Goal: Task Accomplishment & Management: Use online tool/utility

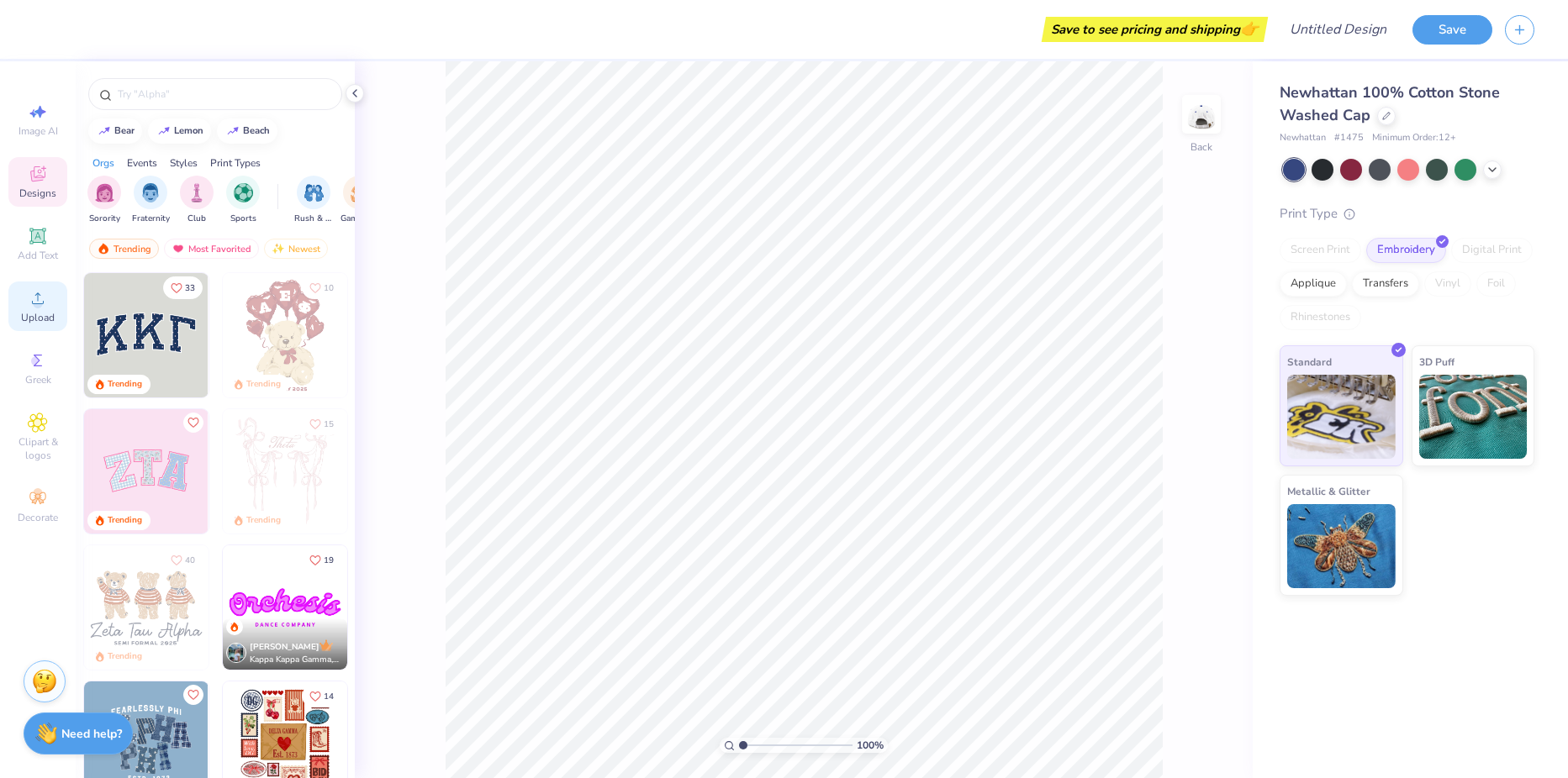
click at [52, 306] on div "Upload" at bounding box center [38, 307] width 59 height 49
click at [42, 298] on icon at bounding box center [37, 298] width 20 height 20
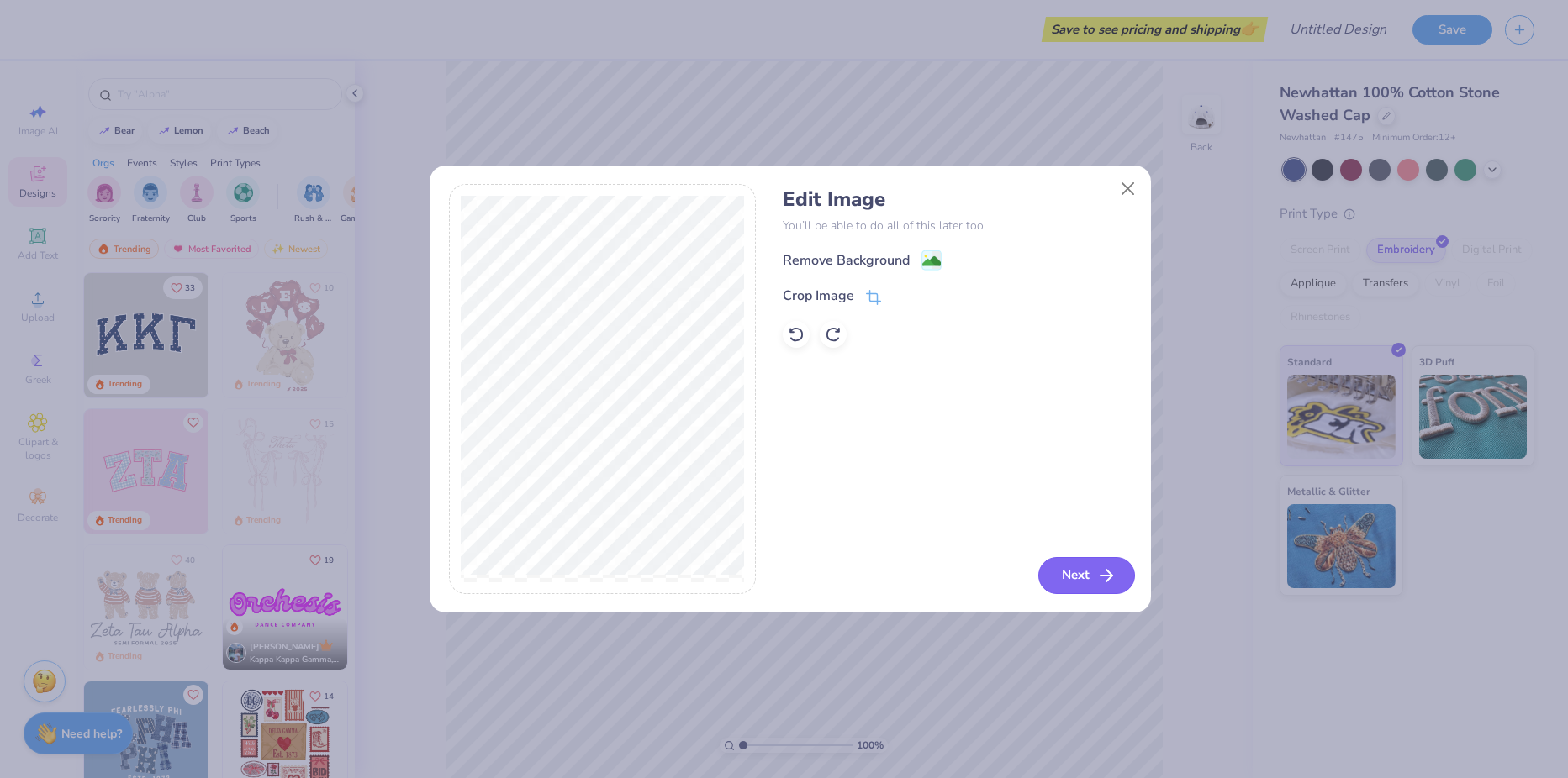
click at [1099, 567] on icon "button" at bounding box center [1106, 576] width 20 height 20
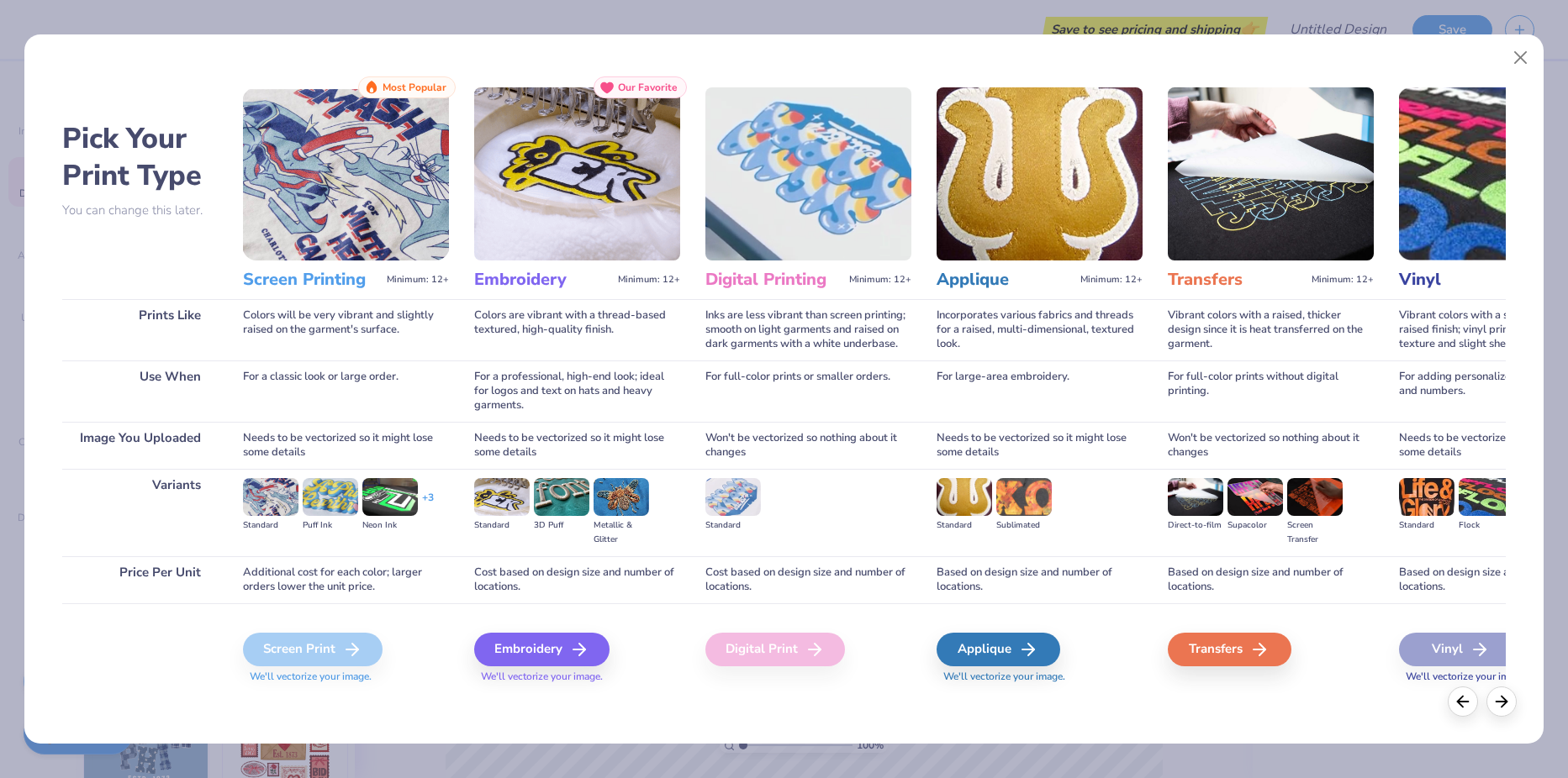
click at [535, 145] on img at bounding box center [577, 175] width 206 height 174
click at [561, 652] on div "Embroidery" at bounding box center [543, 650] width 135 height 34
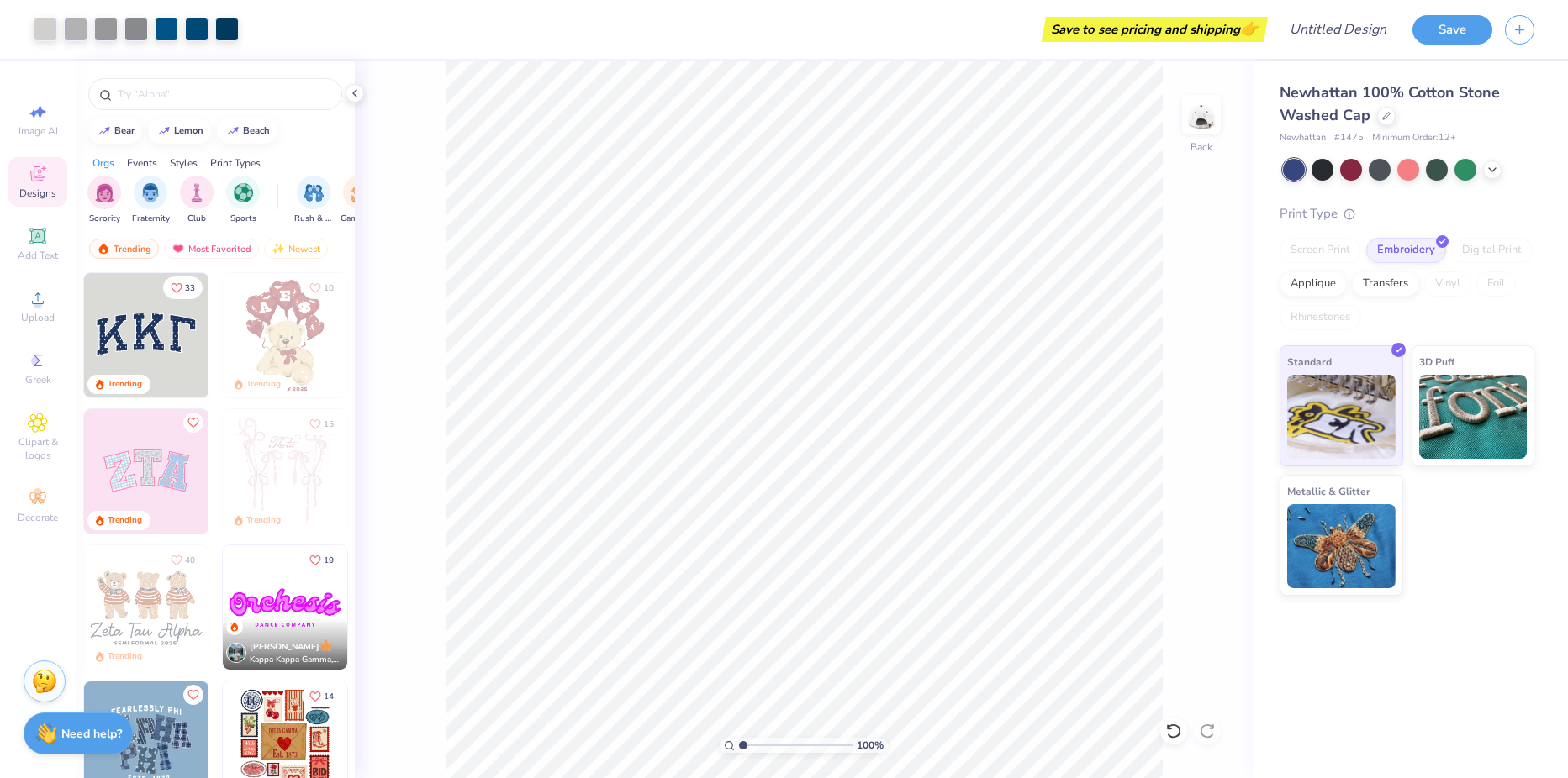
click at [1172, 732] on icon at bounding box center [1173, 731] width 17 height 17
click at [1172, 732] on div "100 % Back" at bounding box center [804, 419] width 897 height 717
click at [1199, 729] on div at bounding box center [1206, 731] width 27 height 27
click at [1196, 117] on img at bounding box center [1201, 114] width 67 height 67
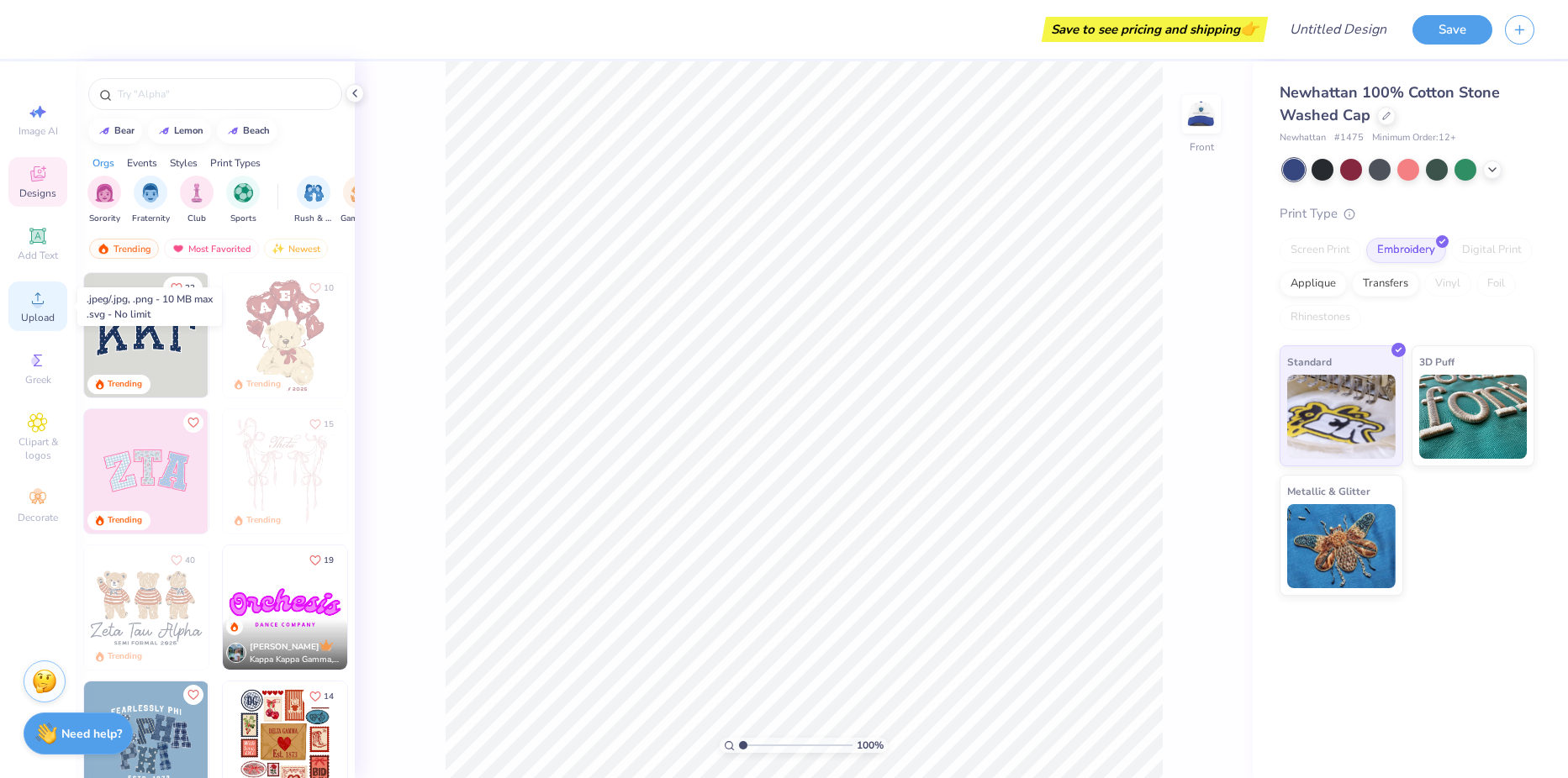
click at [42, 296] on icon at bounding box center [37, 298] width 20 height 20
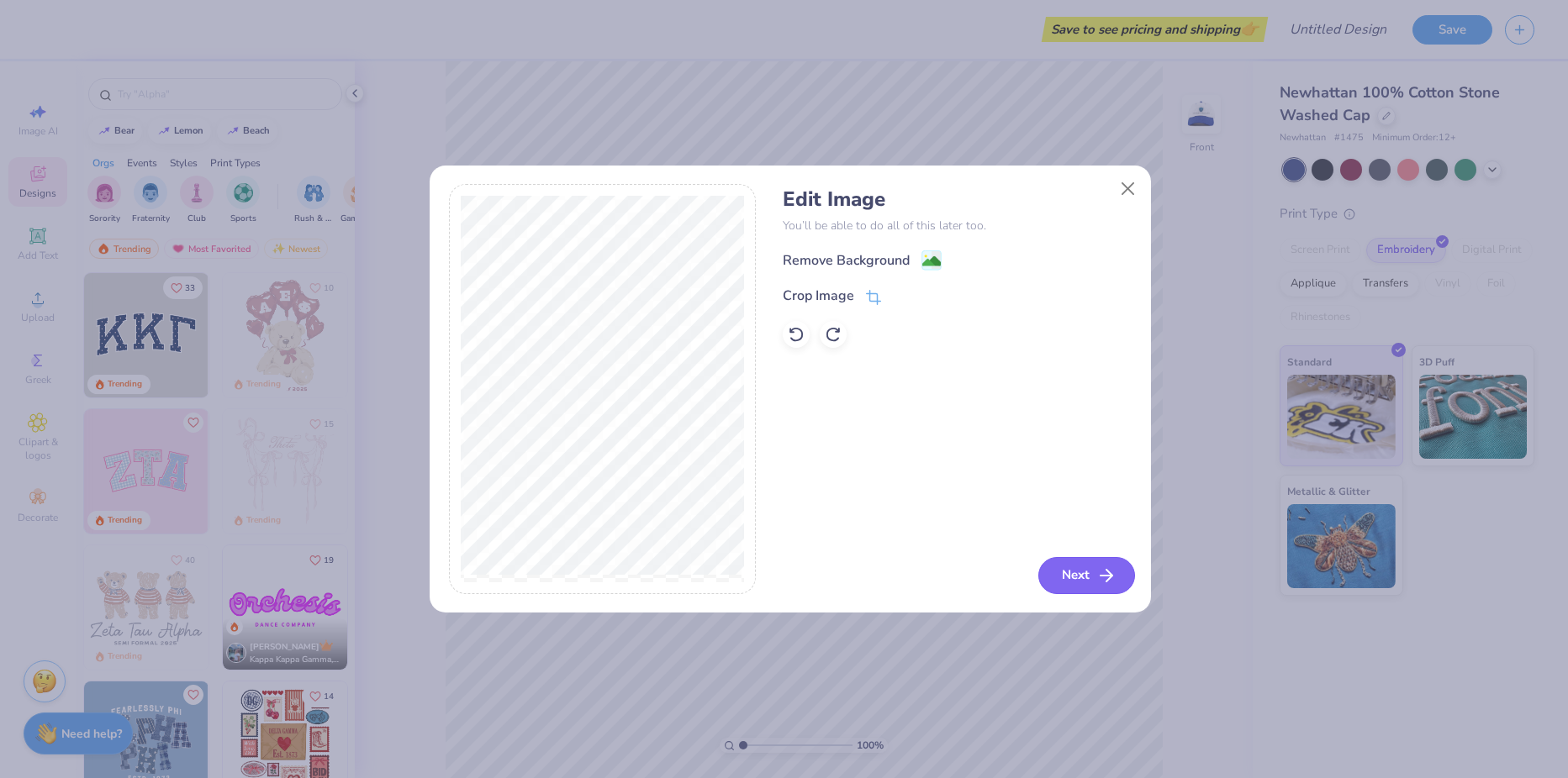
click at [1050, 560] on button "Next" at bounding box center [1087, 576] width 97 height 37
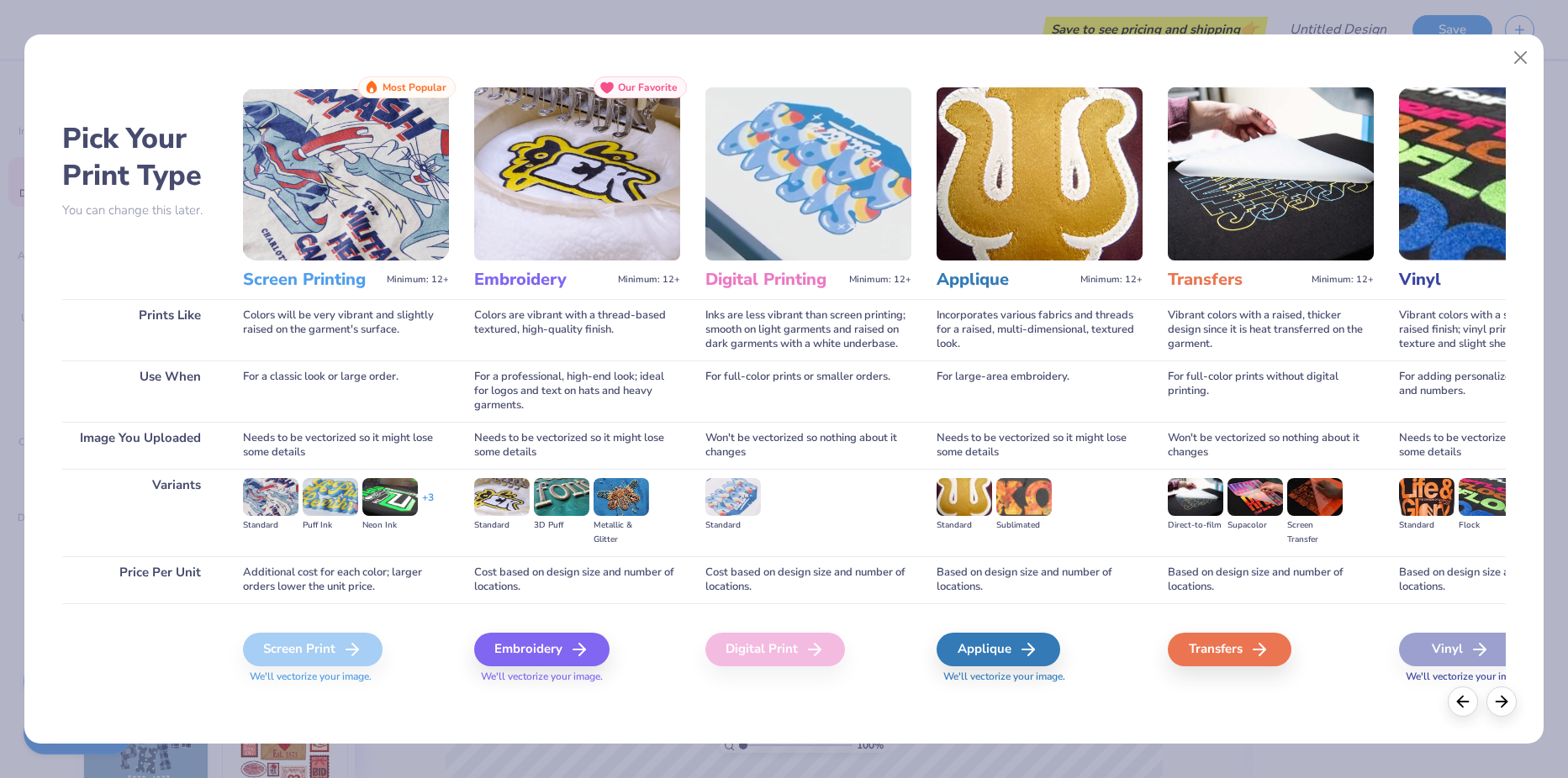
click at [566, 265] on div "Embroidery Minimum: 12+" at bounding box center [577, 279] width 206 height 38
click at [566, 242] on img at bounding box center [577, 175] width 206 height 174
click at [563, 633] on div "Embroidery" at bounding box center [543, 650] width 135 height 34
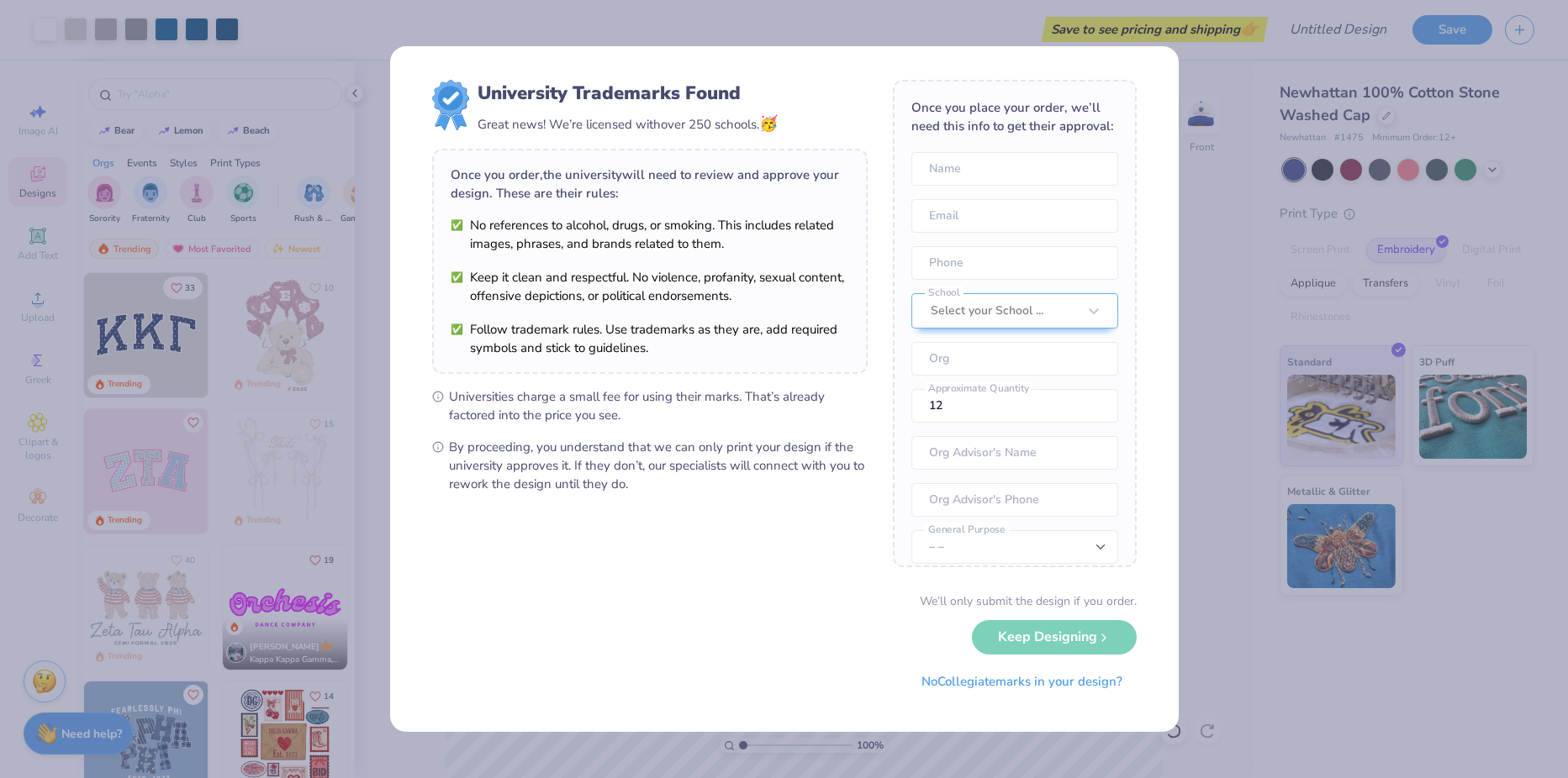
click at [1055, 643] on div "We’ll only submit the design if you order. Keep Designing No Collegiate marks i…" at bounding box center [784, 645] width 704 height 106
click at [1053, 632] on div "We’ll only submit the design if you order. Keep Designing No Collegiate marks i…" at bounding box center [784, 645] width 704 height 106
click at [960, 674] on button "No Collegiate marks in your design?" at bounding box center [1022, 677] width 230 height 35
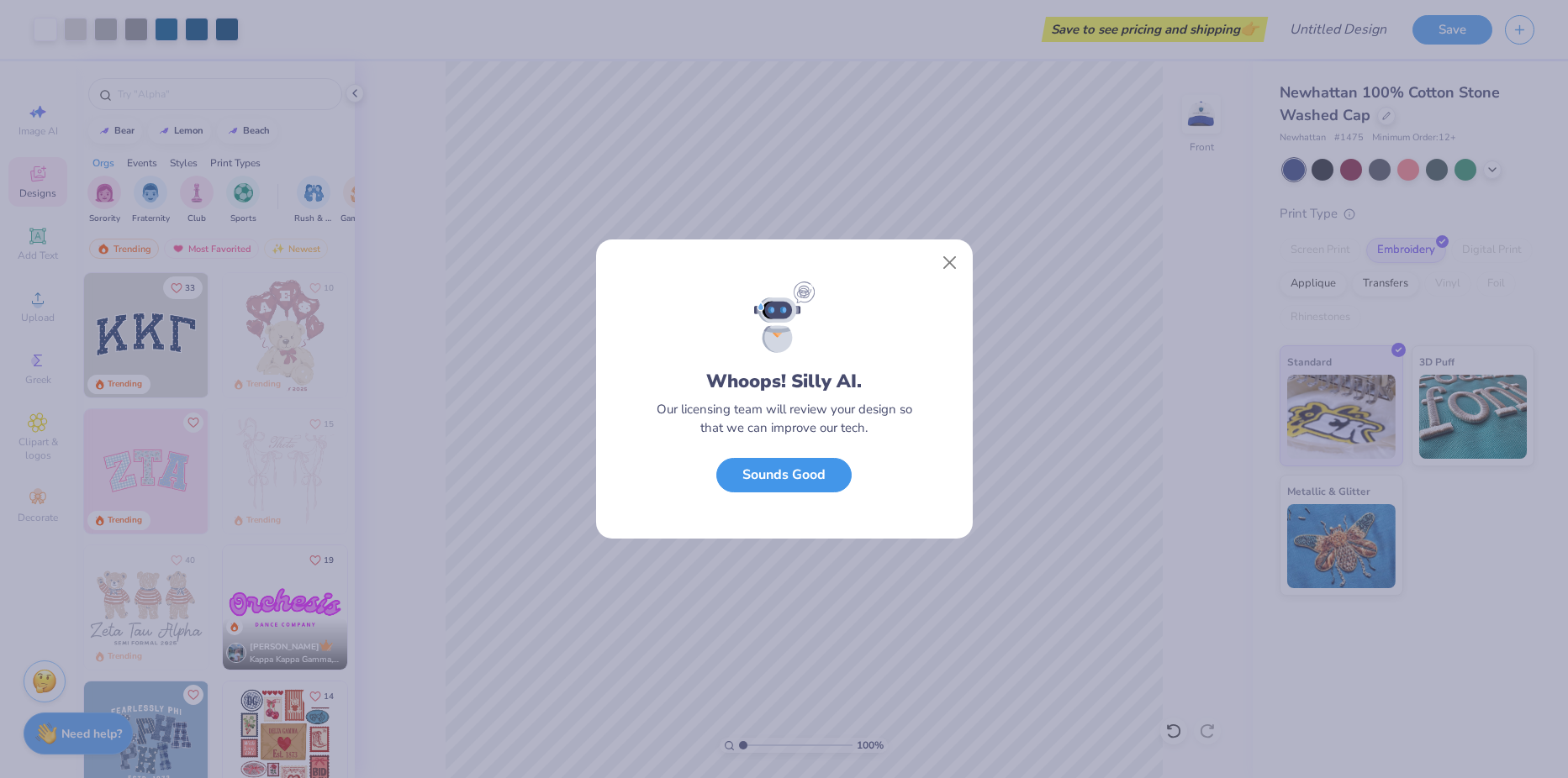
click at [831, 471] on button "Sounds Good" at bounding box center [783, 475] width 135 height 35
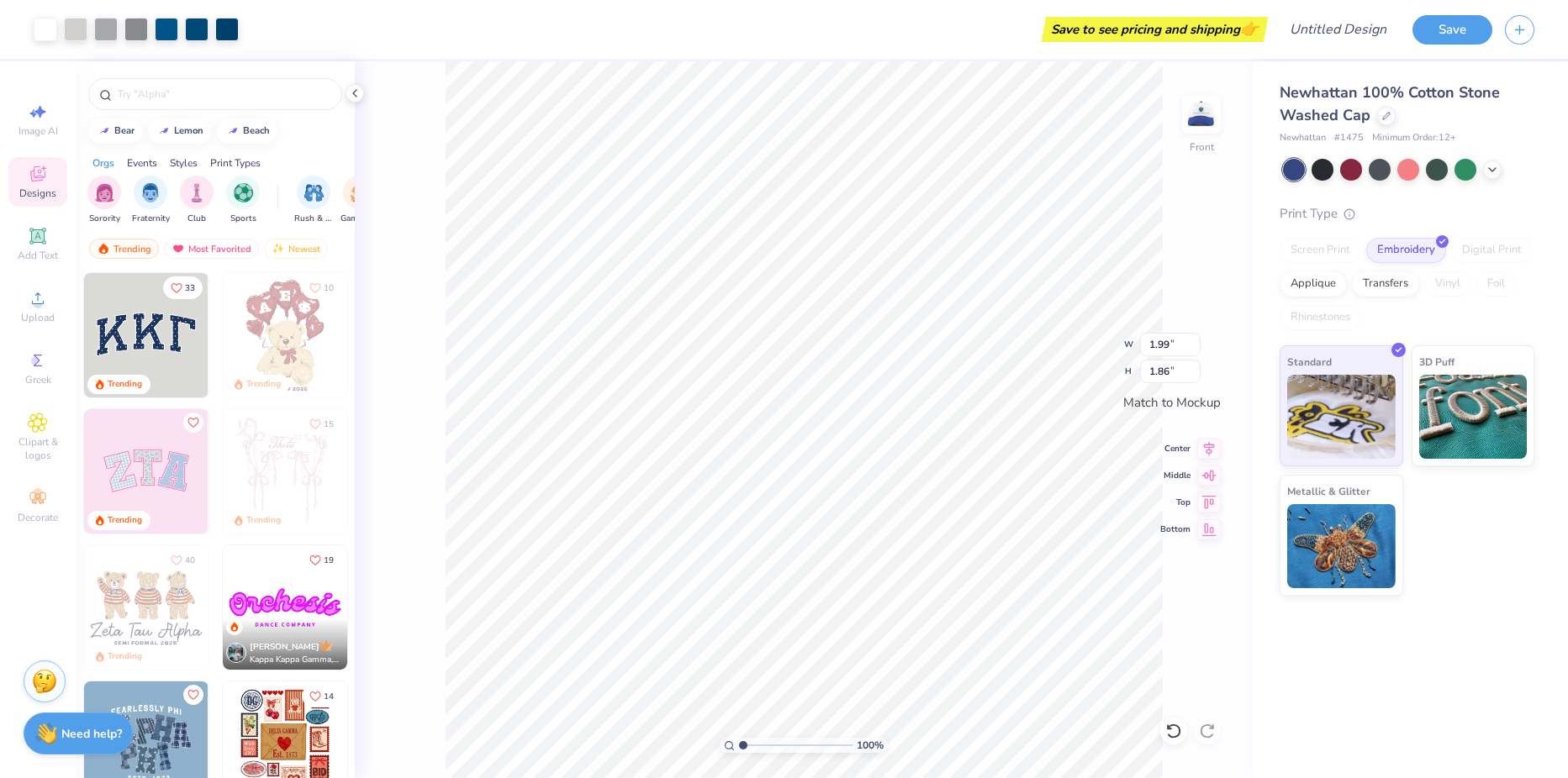
type input "1.99"
type input "1.86"
click at [1164, 729] on div at bounding box center [1173, 731] width 27 height 27
click at [1190, 348] on input "2.11" at bounding box center [1170, 345] width 60 height 24
click at [1190, 348] on input "2.1" at bounding box center [1170, 345] width 60 height 24
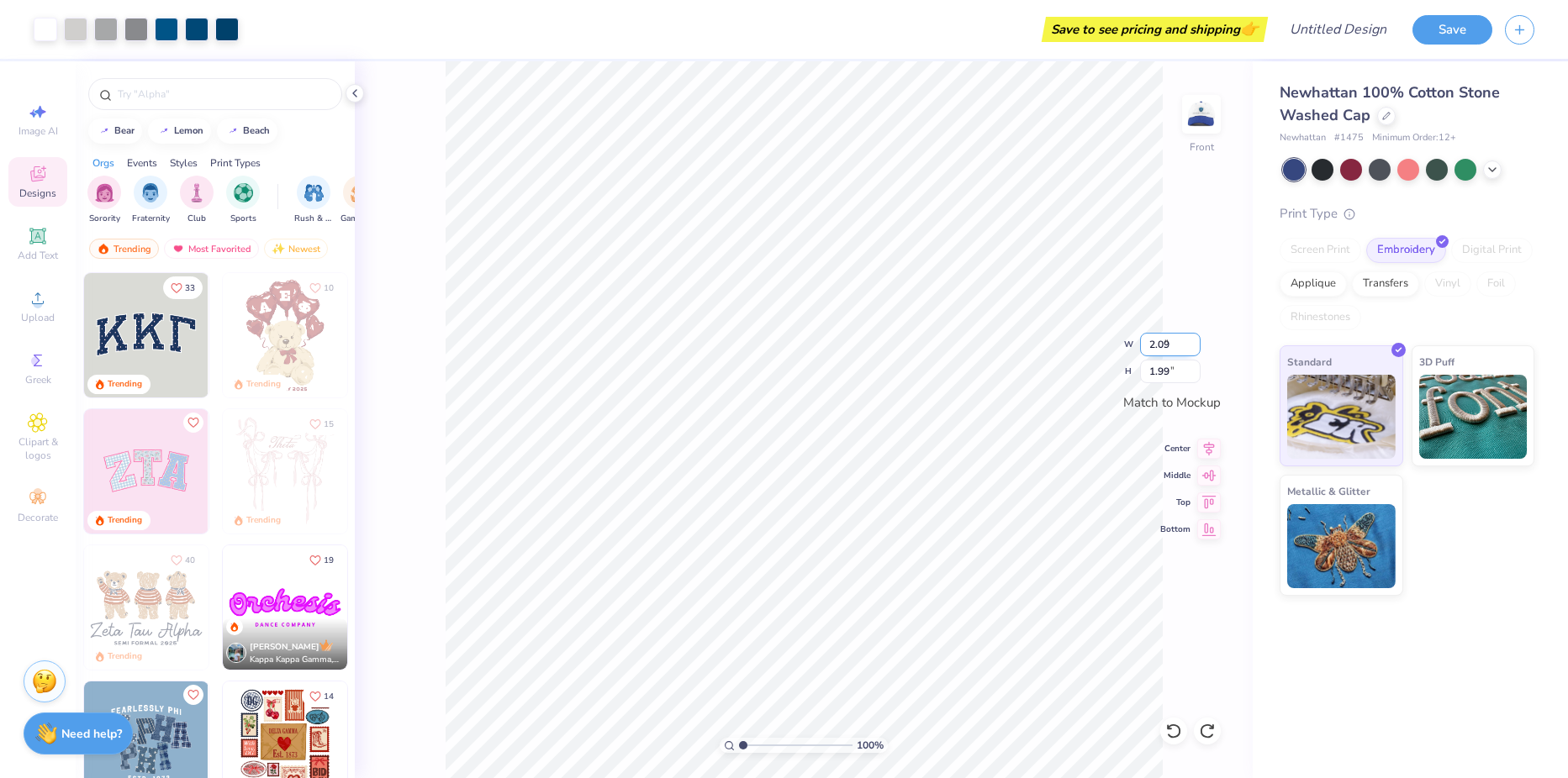
click at [1195, 350] on input "2.09" at bounding box center [1170, 345] width 60 height 24
click at [1195, 350] on input "2.08" at bounding box center [1170, 345] width 60 height 24
click at [1195, 350] on input "2.07" at bounding box center [1170, 345] width 60 height 24
click at [1195, 350] on input "2.06" at bounding box center [1170, 345] width 60 height 24
click at [1195, 350] on input "2.05" at bounding box center [1170, 345] width 60 height 24
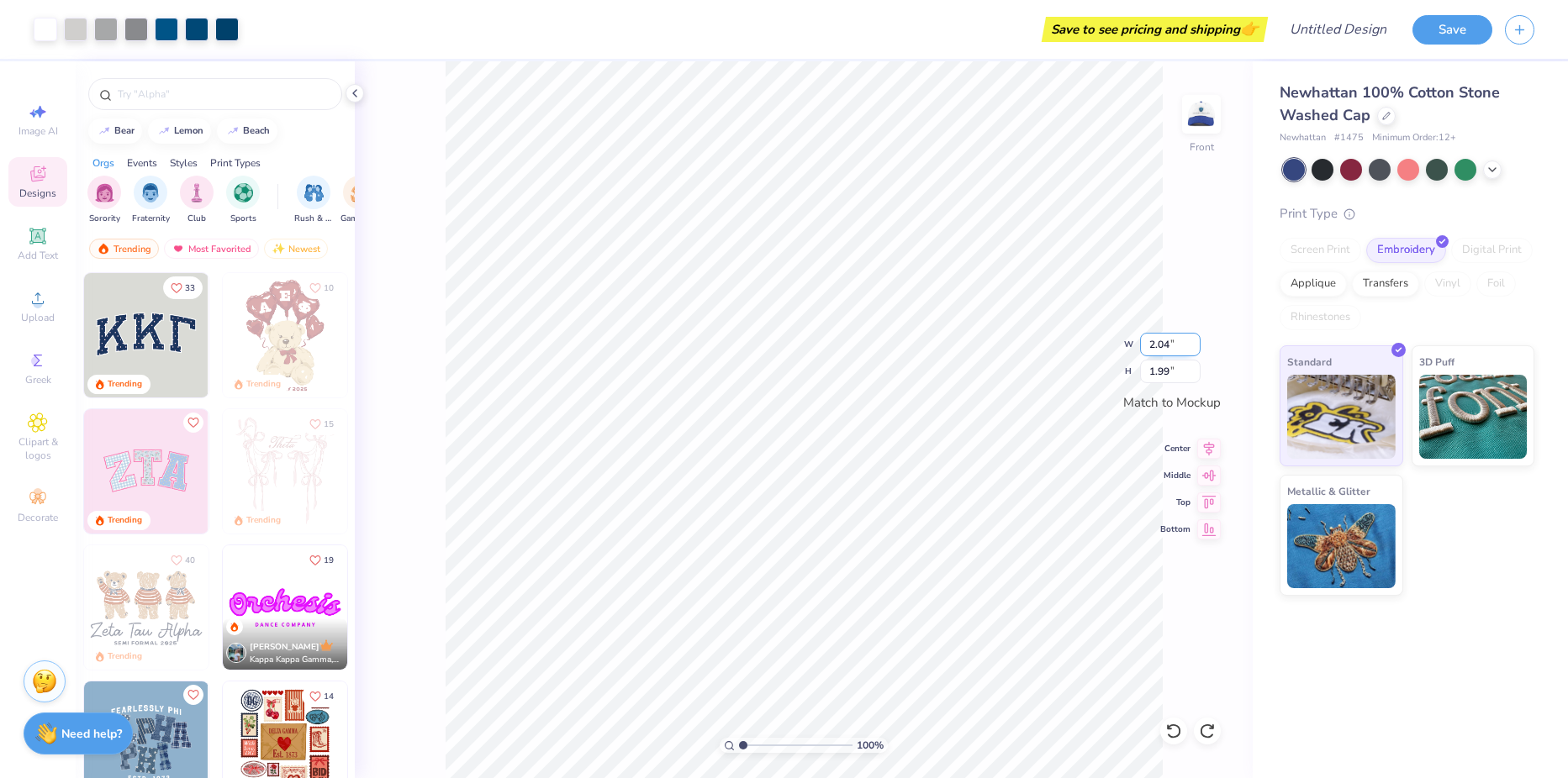
click at [1195, 350] on input "2.04" at bounding box center [1170, 345] width 60 height 24
click at [1195, 350] on input "2.02" at bounding box center [1170, 345] width 60 height 24
click at [1195, 350] on input "2.01" at bounding box center [1170, 345] width 60 height 24
click at [1195, 350] on input "2" at bounding box center [1170, 345] width 60 height 24
click at [1195, 350] on input "1.99" at bounding box center [1170, 345] width 60 height 24
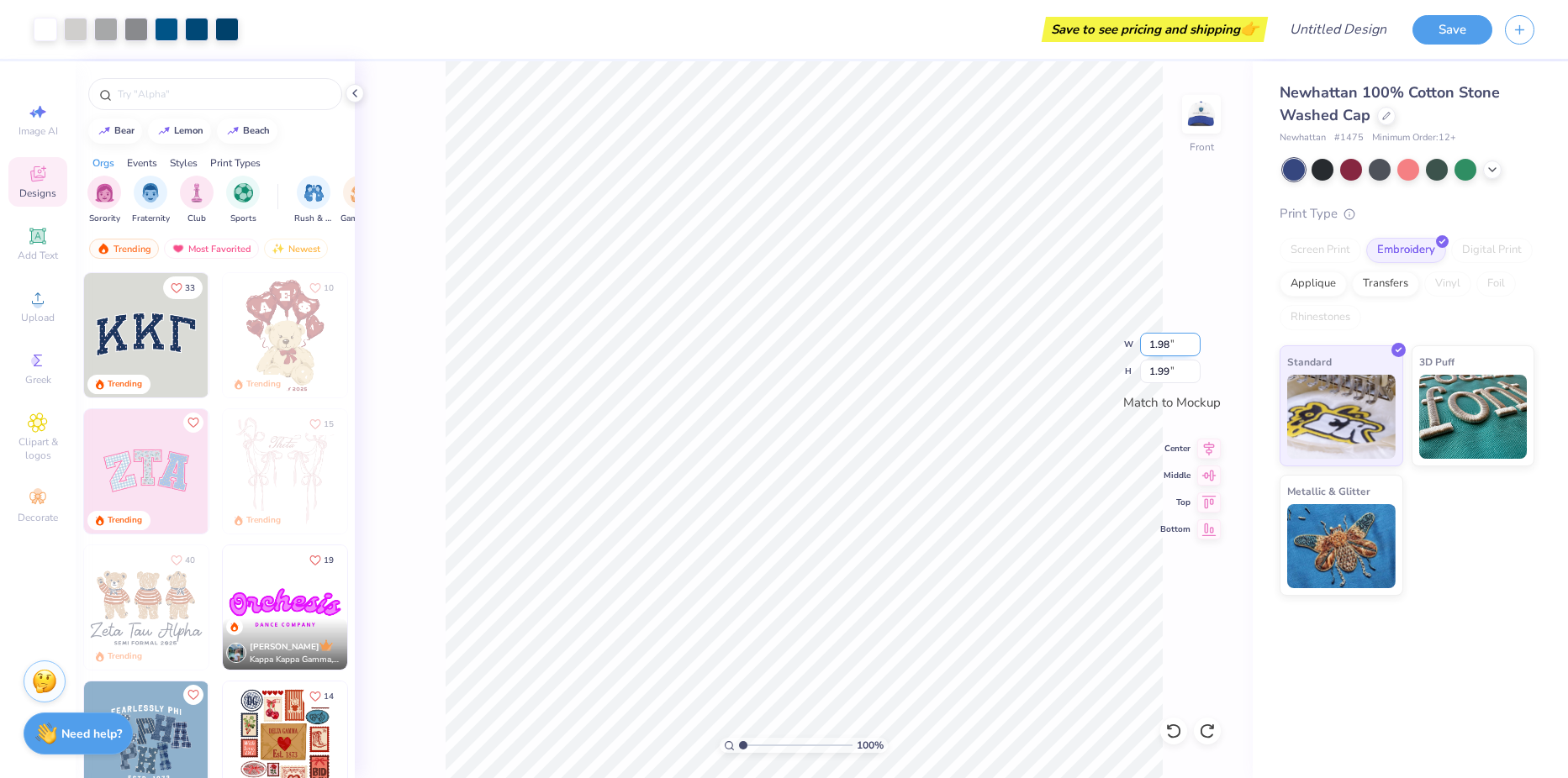
click at [1195, 350] on input "1.98" at bounding box center [1170, 345] width 60 height 24
click at [1195, 350] on input "1.97" at bounding box center [1170, 345] width 60 height 24
click at [1195, 350] on input "1.96" at bounding box center [1170, 345] width 60 height 24
click at [1195, 350] on input "1.95" at bounding box center [1170, 345] width 60 height 24
click at [1195, 350] on input "1.94" at bounding box center [1170, 345] width 60 height 24
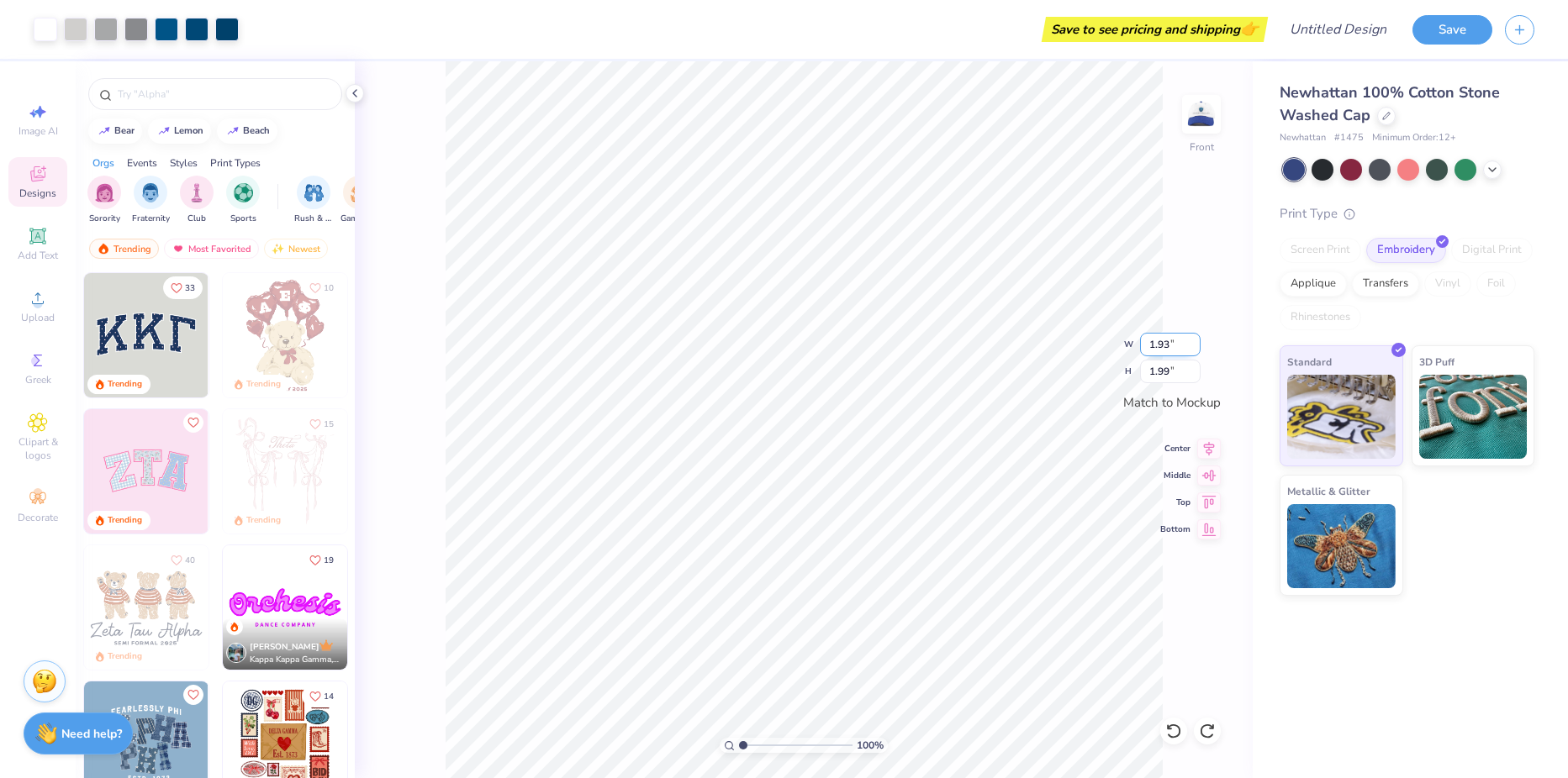
type input "1.93"
click at [1195, 350] on input "1.93" at bounding box center [1170, 345] width 60 height 24
click at [1176, 381] on input "1.81" at bounding box center [1170, 372] width 60 height 24
click at [1191, 375] on input "1.8" at bounding box center [1170, 372] width 60 height 24
click at [1191, 375] on input "1.79" at bounding box center [1170, 372] width 60 height 24
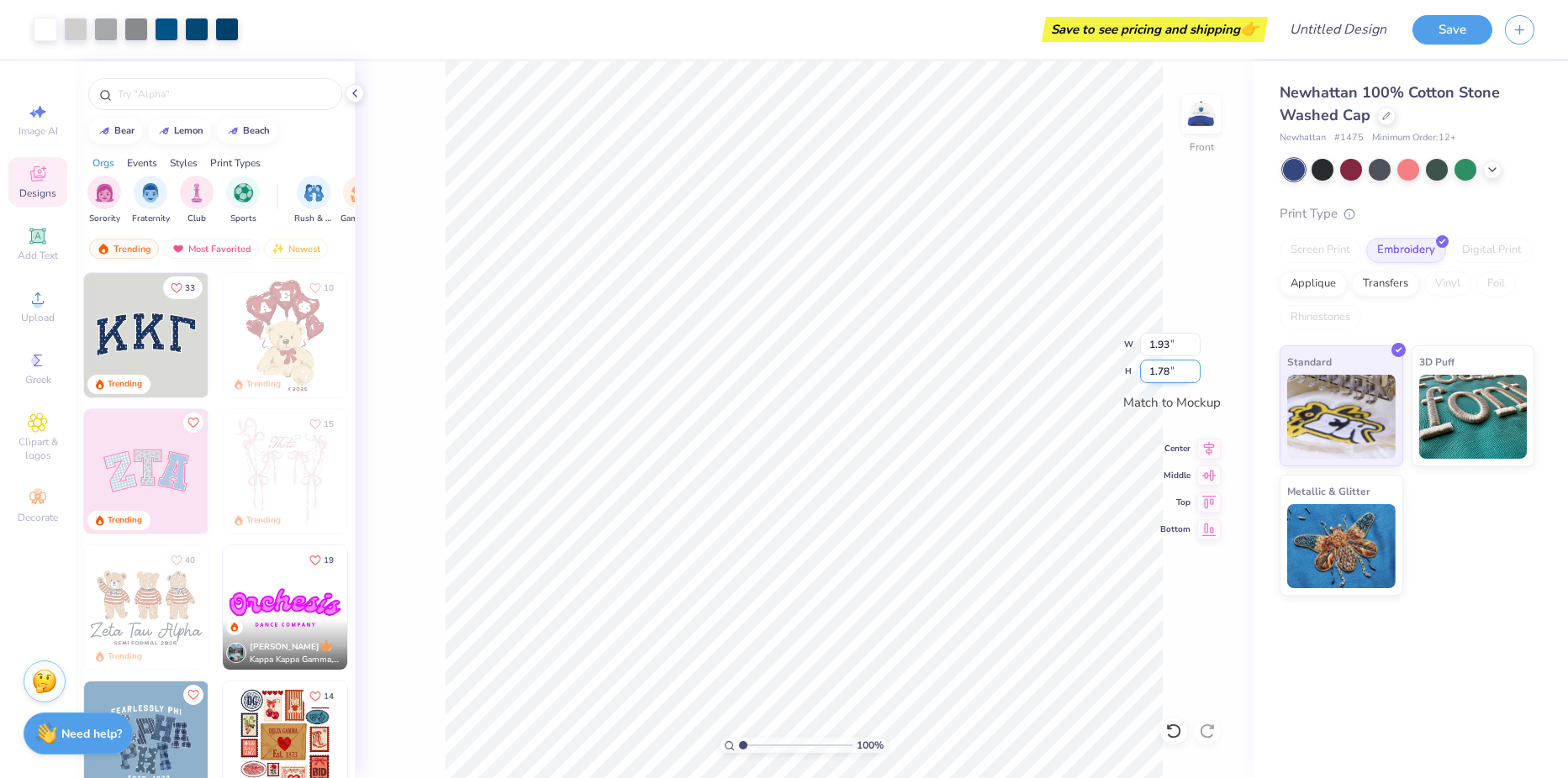
click at [1198, 376] on input "1.78" at bounding box center [1170, 372] width 60 height 24
click at [1193, 377] on input "1.77" at bounding box center [1170, 372] width 60 height 24
click at [1193, 377] on input "1.76" at bounding box center [1170, 372] width 60 height 24
click at [1193, 377] on input "1.75" at bounding box center [1170, 372] width 60 height 24
click at [1193, 377] on input "1.74" at bounding box center [1170, 372] width 60 height 24
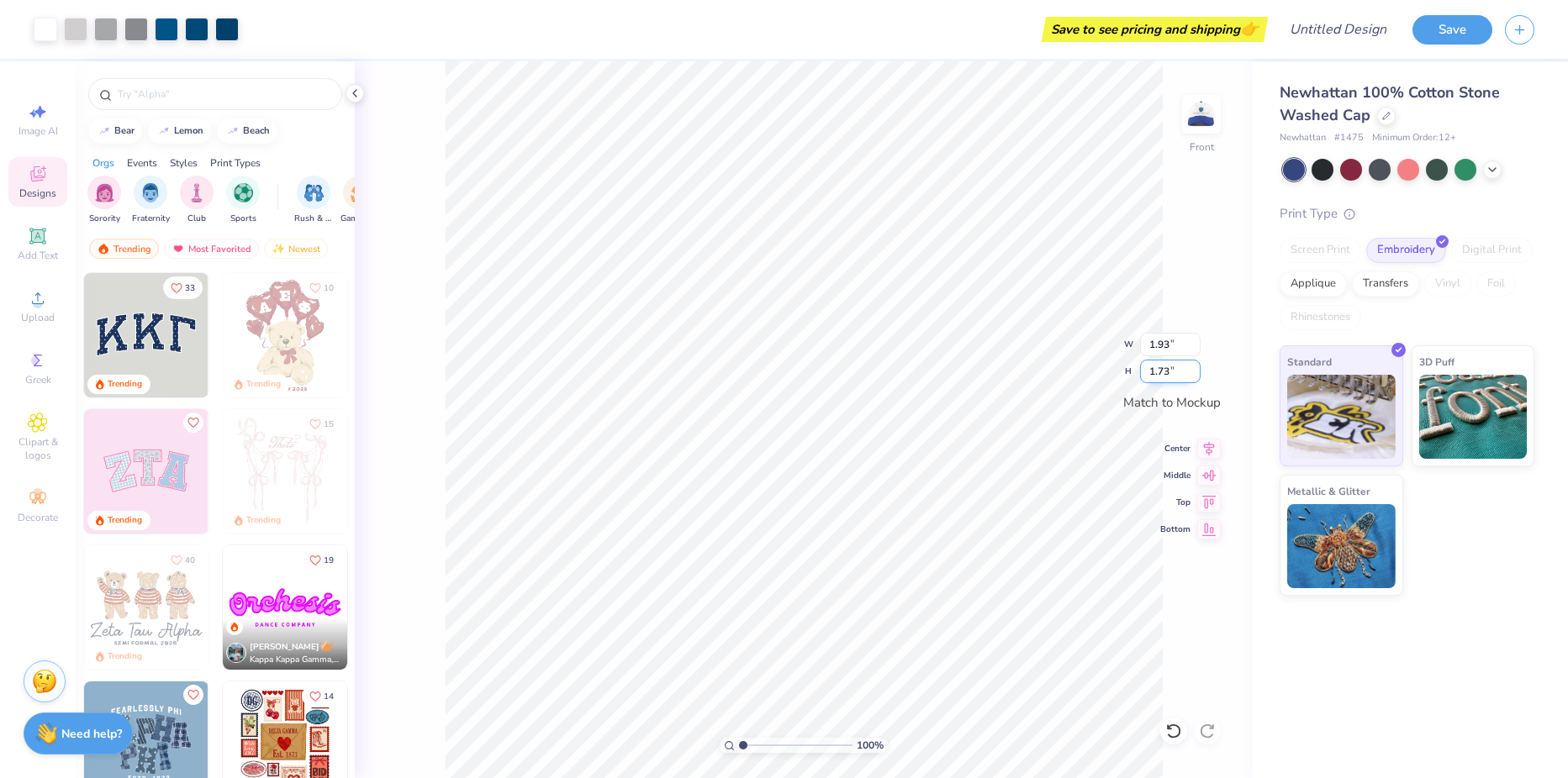
click at [1193, 377] on input "1.73" at bounding box center [1170, 372] width 60 height 24
type input "1.72"
click at [1193, 377] on input "1.72" at bounding box center [1170, 372] width 60 height 24
type input "1.84"
click at [1193, 605] on div "100 % Front W 1.84 1.93 " H 1.72 1.72 " Match to [GEOGRAPHIC_DATA] Middle Top B…" at bounding box center [804, 419] width 897 height 717
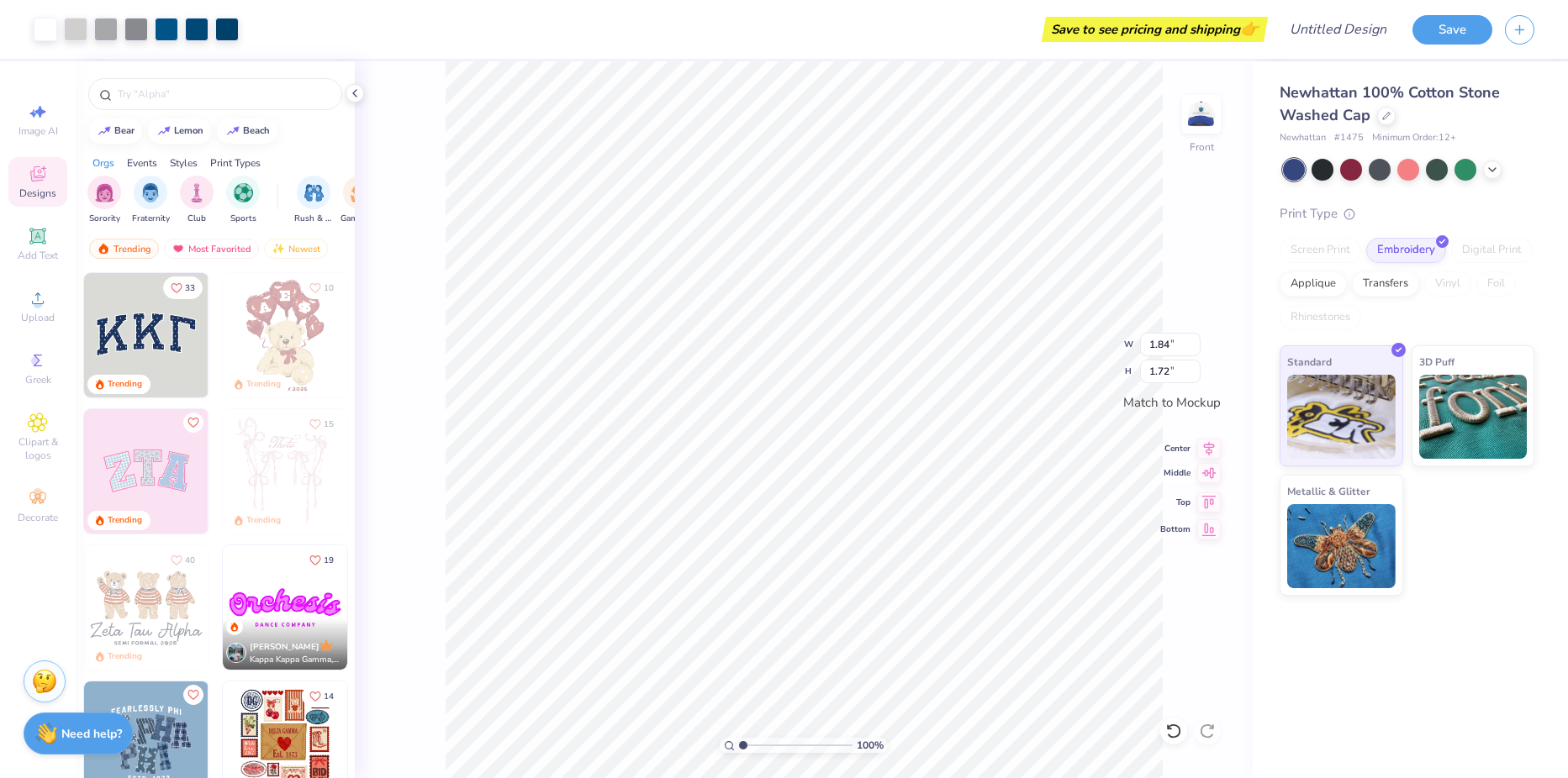
click at [1211, 475] on icon at bounding box center [1209, 473] width 24 height 20
click at [1207, 447] on icon at bounding box center [1209, 446] width 24 height 20
click at [1204, 499] on icon at bounding box center [1209, 499] width 14 height 13
click at [1206, 532] on icon at bounding box center [1209, 527] width 24 height 20
click at [1205, 506] on icon at bounding box center [1209, 499] width 14 height 13
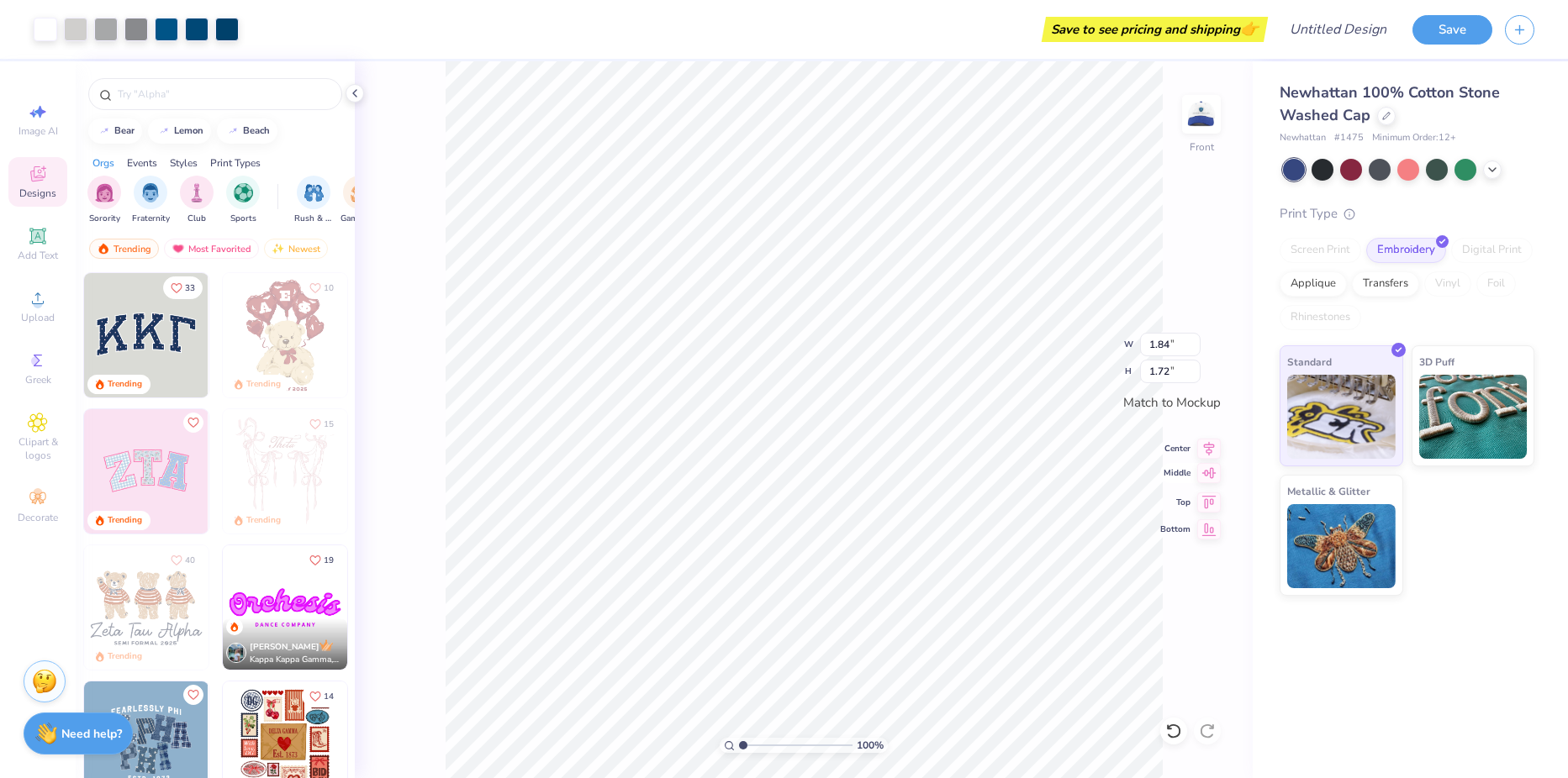
click at [1211, 479] on icon at bounding box center [1209, 473] width 24 height 20
type input "1.28"
type input "1.20"
click at [1188, 473] on span "Middle" at bounding box center [1175, 473] width 31 height 12
click at [1205, 447] on icon at bounding box center [1209, 446] width 24 height 20
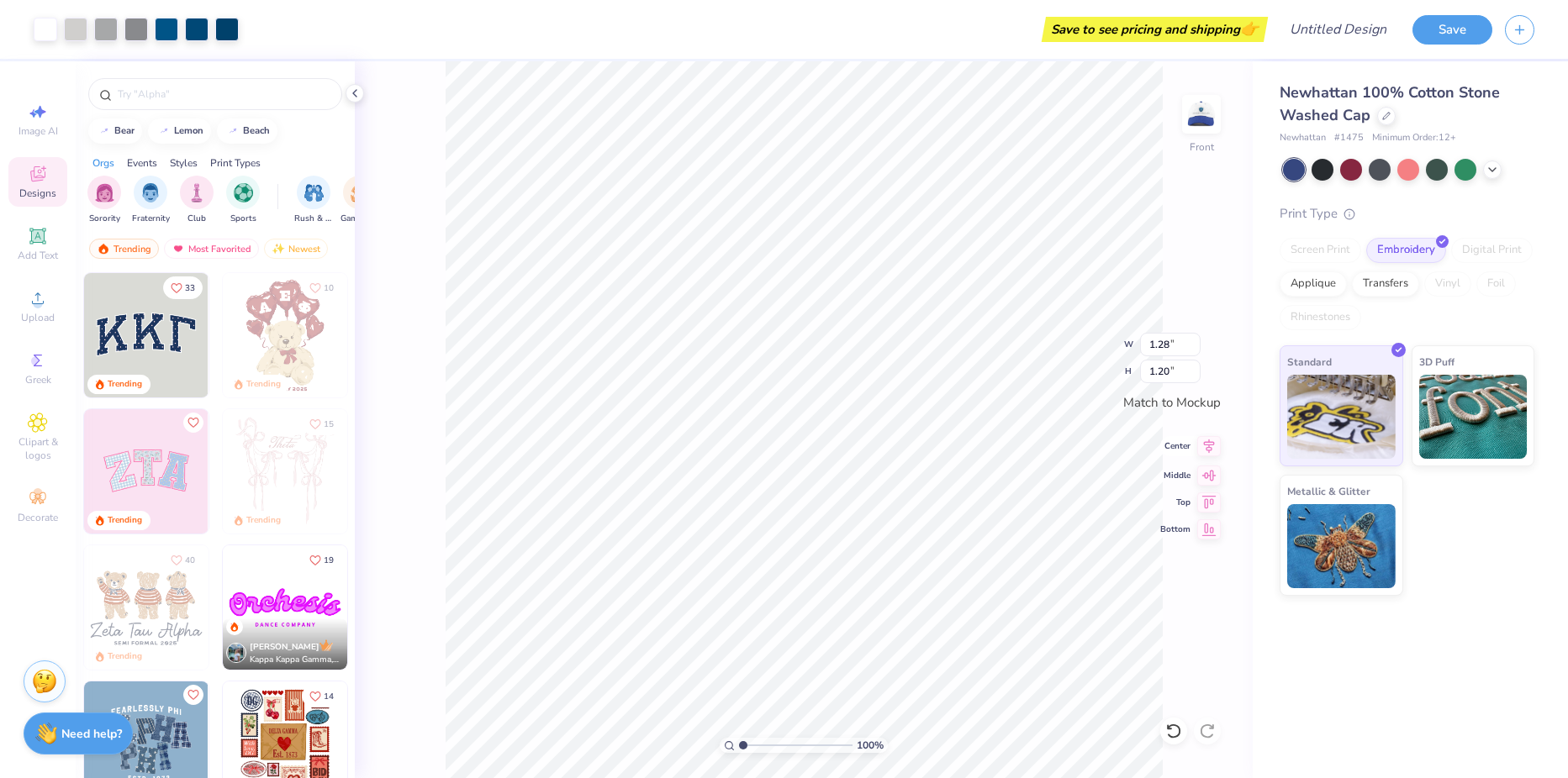
click at [1205, 447] on icon at bounding box center [1209, 446] width 24 height 20
click at [1212, 503] on icon at bounding box center [1209, 500] width 24 height 20
click at [1201, 478] on icon at bounding box center [1209, 473] width 24 height 20
click at [1199, 454] on icon at bounding box center [1209, 446] width 24 height 20
click at [1164, 728] on div at bounding box center [1173, 731] width 27 height 27
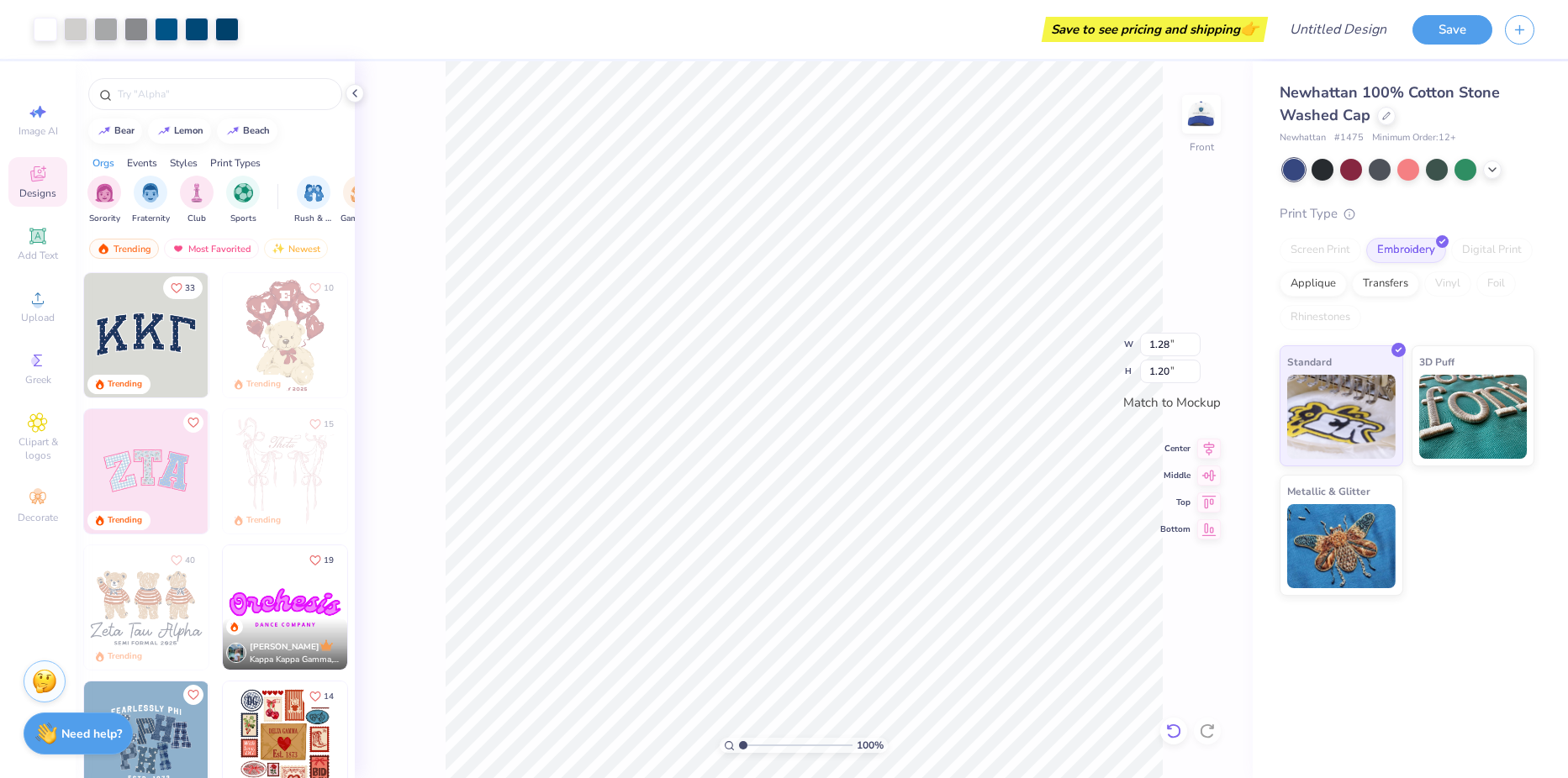
click at [1165, 728] on div at bounding box center [1173, 731] width 27 height 27
click at [1165, 728] on icon at bounding box center [1173, 731] width 17 height 17
type input "1.84"
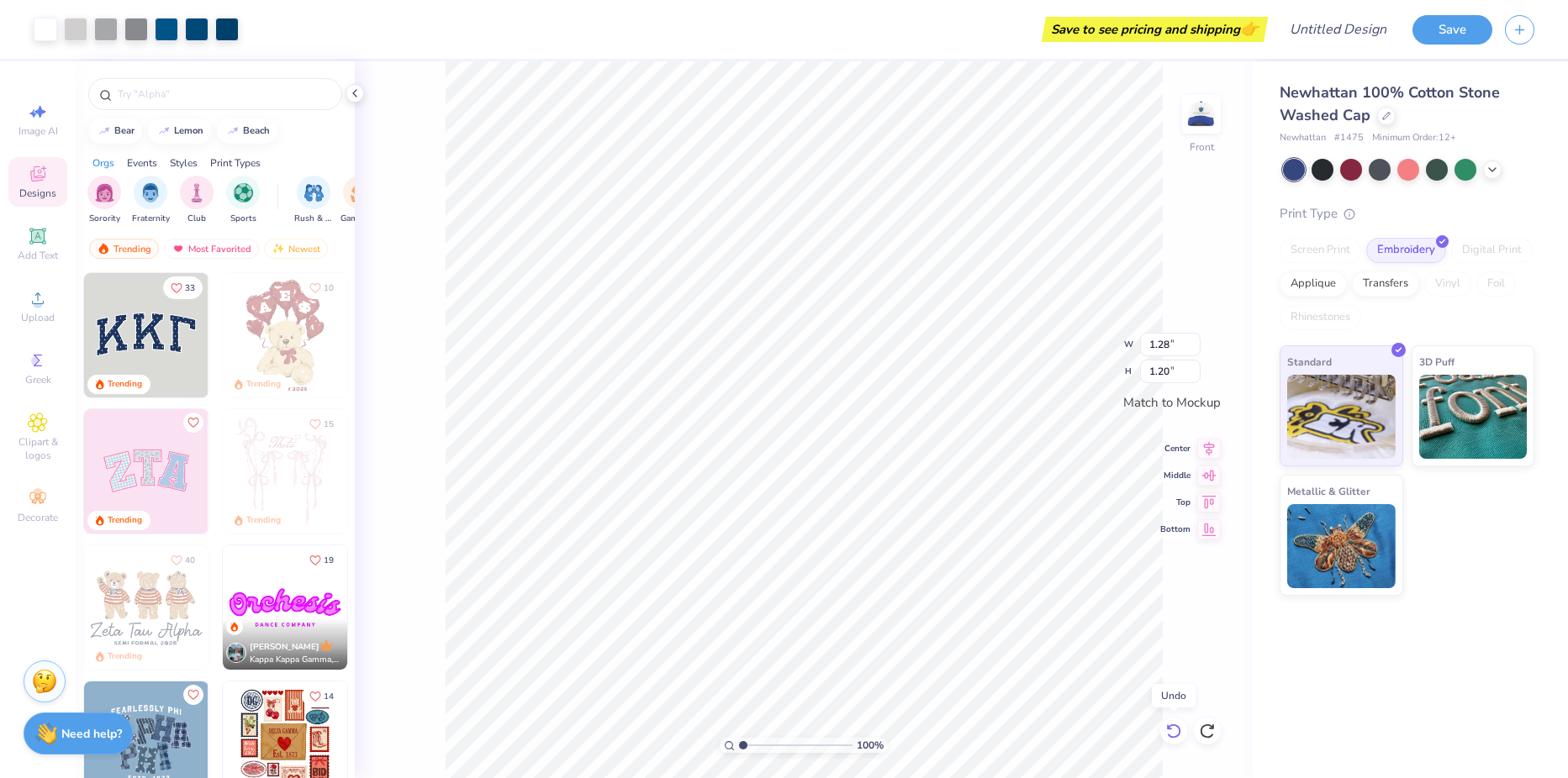
type input "1.72"
click at [1165, 728] on icon at bounding box center [1173, 731] width 17 height 17
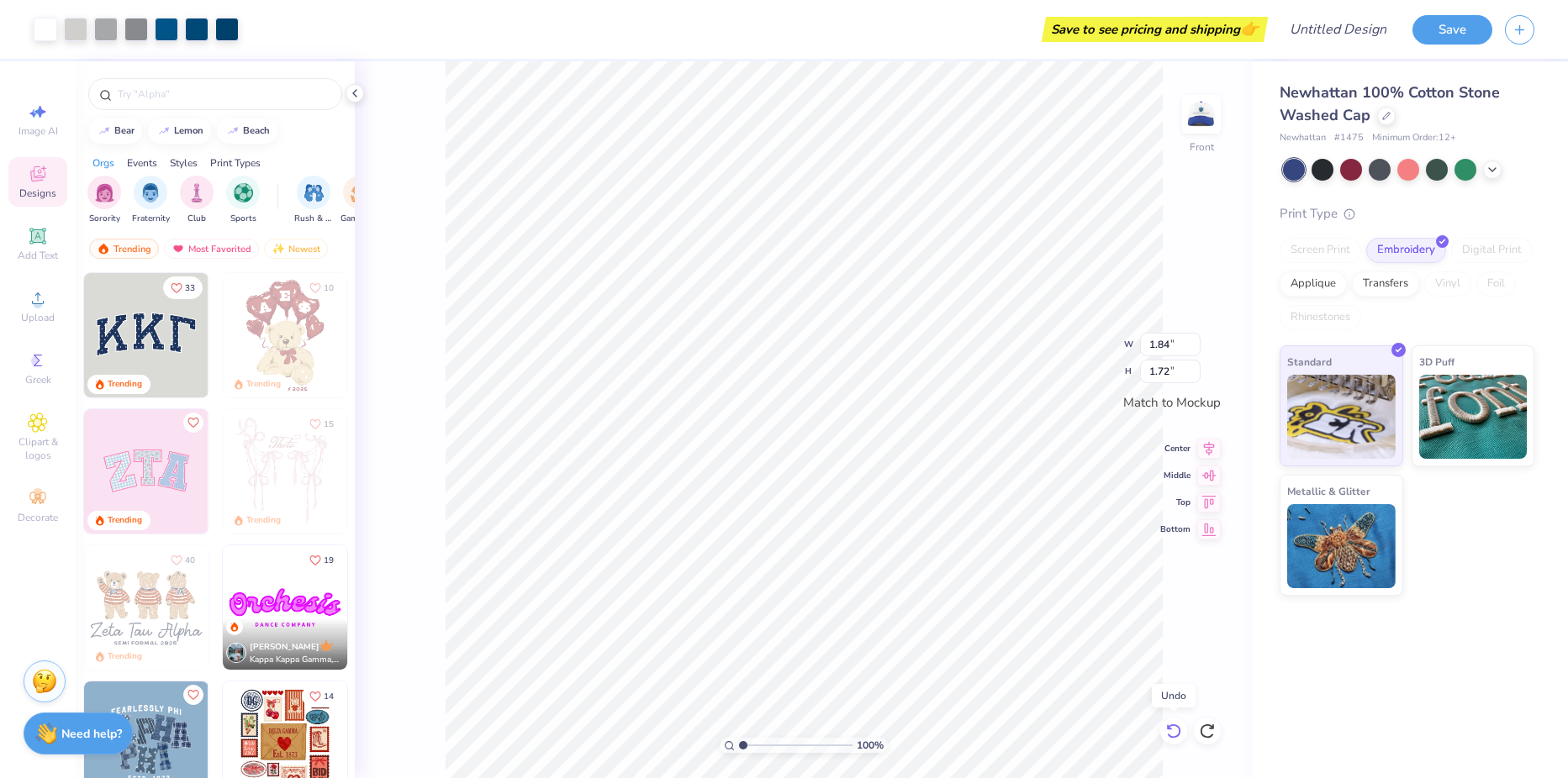
click at [1165, 728] on icon at bounding box center [1173, 731] width 17 height 17
type input "1.93"
type input "1.81"
click at [1165, 728] on icon at bounding box center [1173, 731] width 17 height 17
type input "2.12"
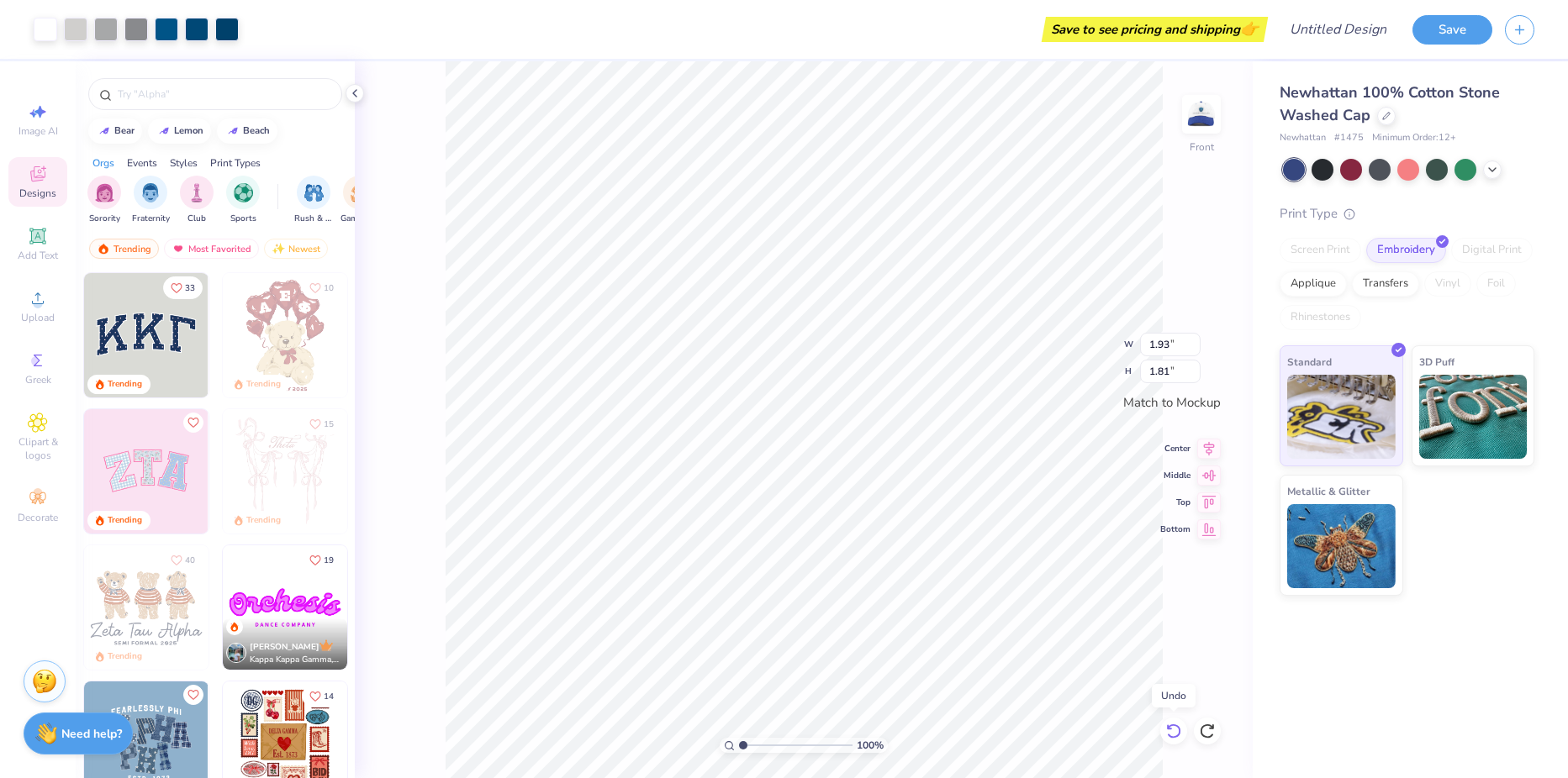
type input "1.99"
click at [1165, 728] on icon at bounding box center [1173, 731] width 17 height 17
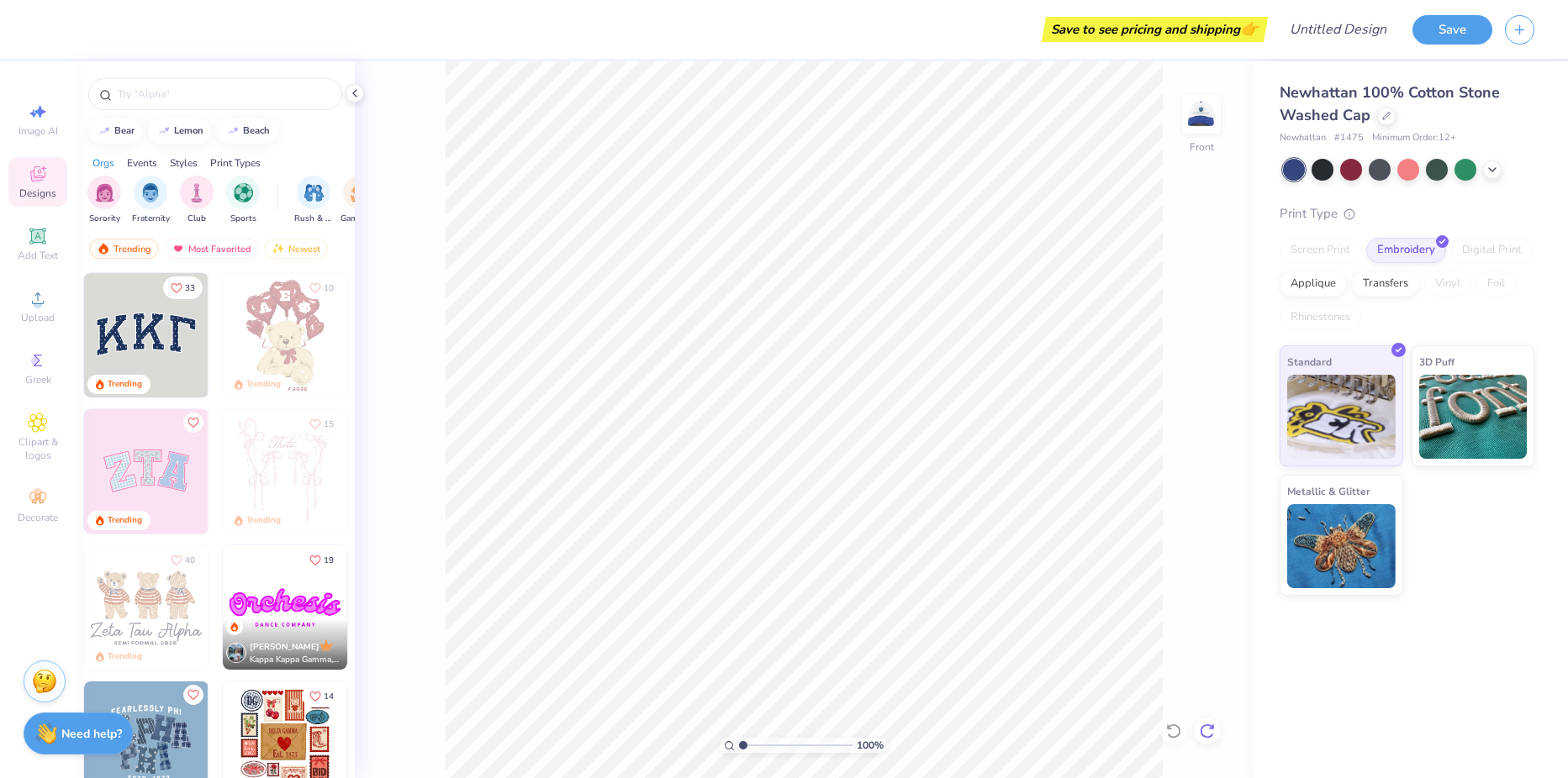
click at [1201, 736] on icon at bounding box center [1206, 731] width 17 height 17
click at [32, 313] on span "Upload" at bounding box center [37, 318] width 34 height 14
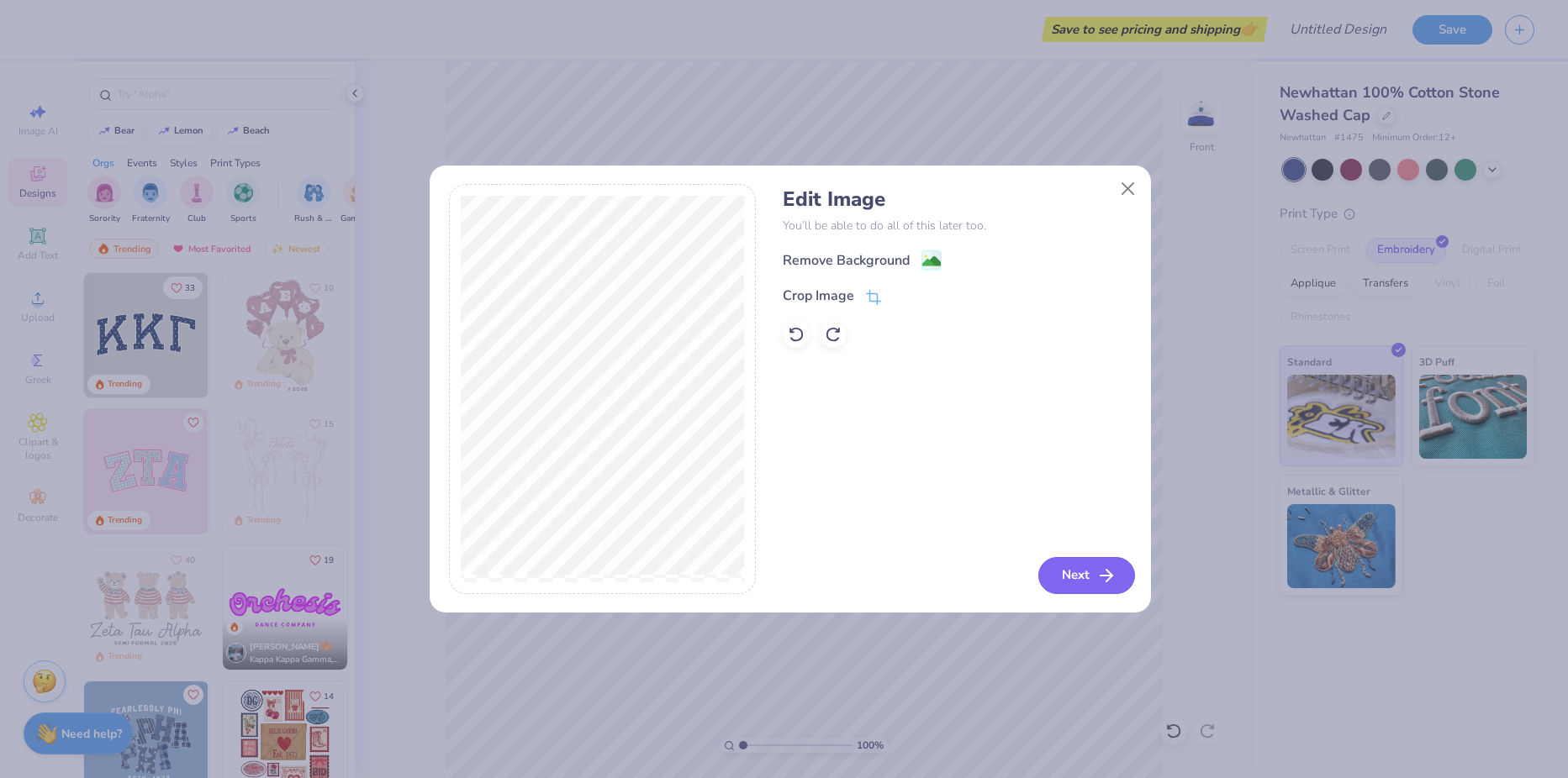
click at [1085, 573] on button "Next" at bounding box center [1087, 576] width 97 height 37
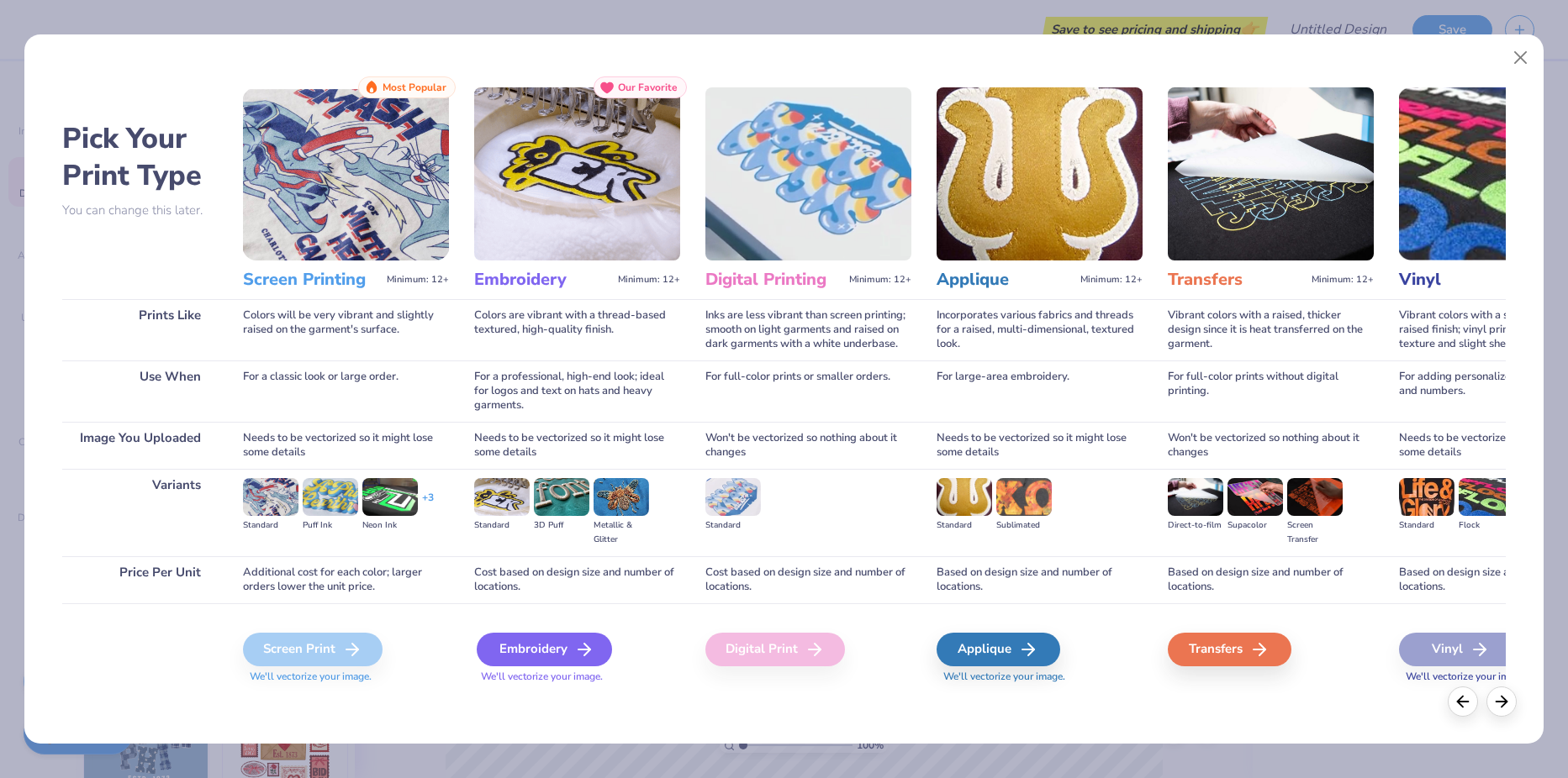
click at [551, 655] on div "Embroidery" at bounding box center [543, 650] width 135 height 34
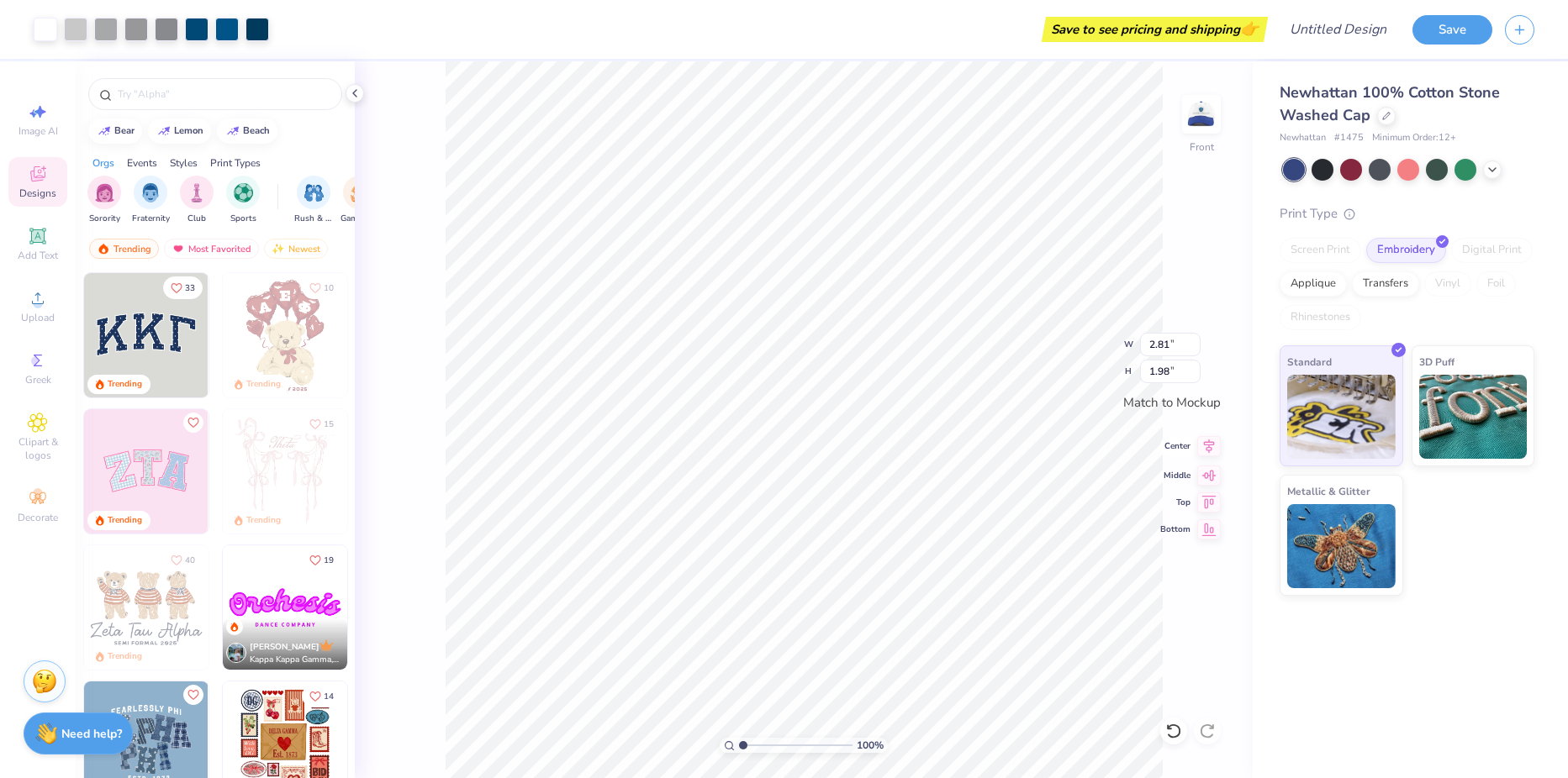
click at [1206, 453] on icon at bounding box center [1209, 446] width 24 height 20
type input "1.13"
type input "0.80"
click at [1198, 474] on icon at bounding box center [1209, 473] width 24 height 20
click at [1214, 445] on icon at bounding box center [1209, 447] width 11 height 14
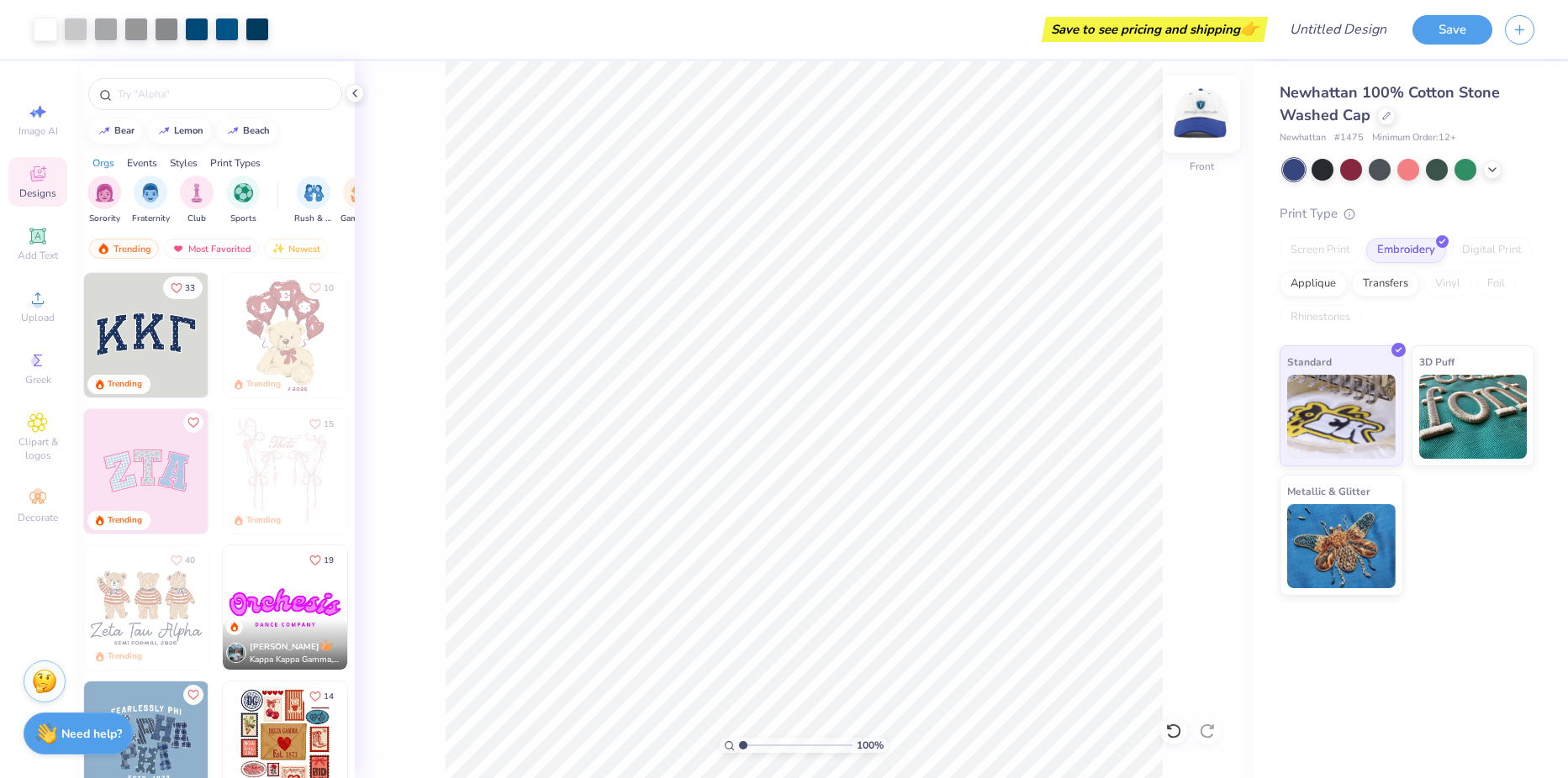
click at [1202, 124] on img at bounding box center [1201, 114] width 67 height 67
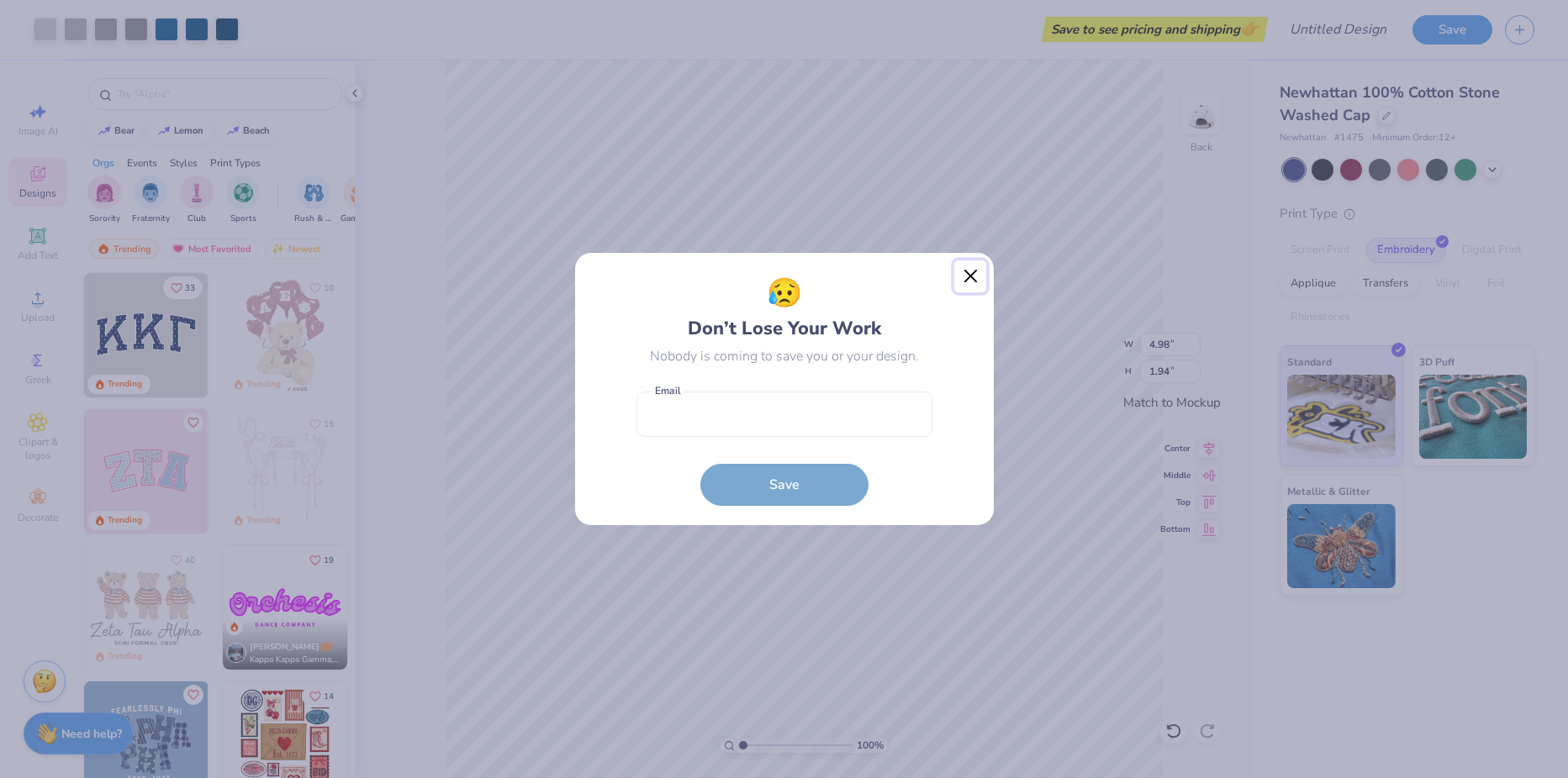
click at [965, 274] on button "Close" at bounding box center [969, 276] width 32 height 32
